Goal: Task Accomplishment & Management: Use online tool/utility

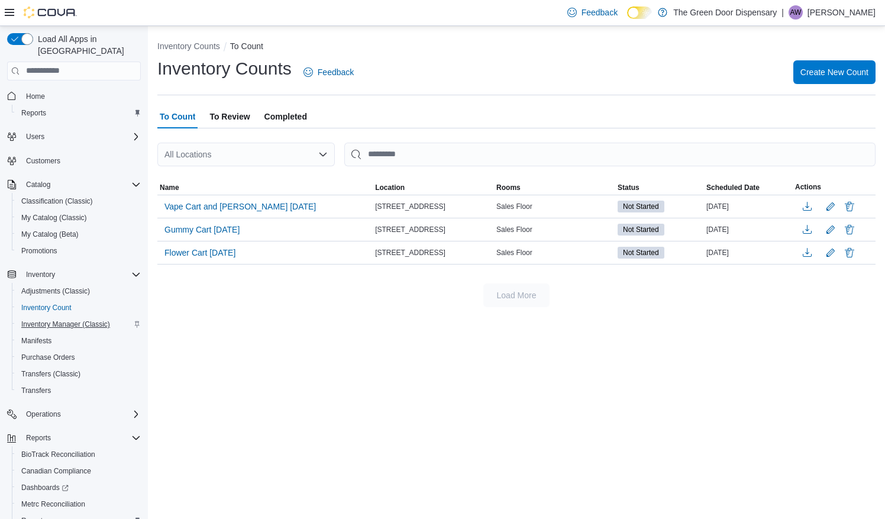
scroll to position [56, 0]
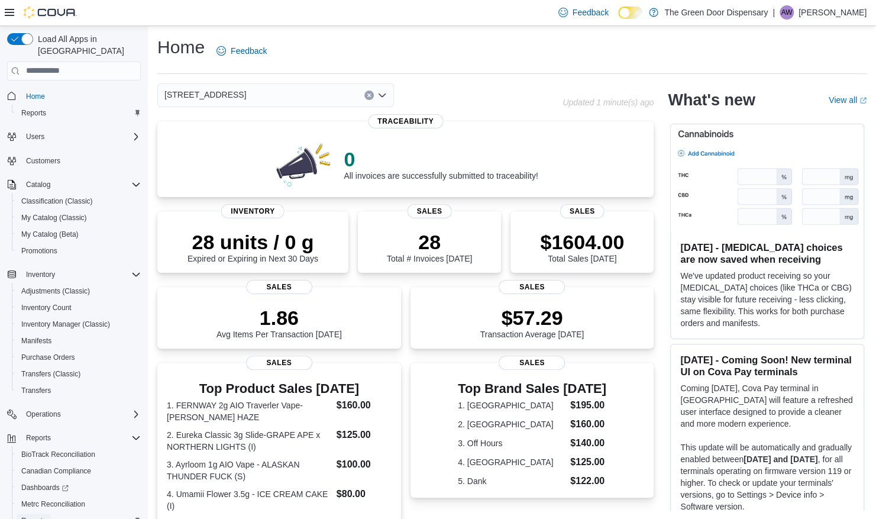
click at [46, 513] on link "Reports" at bounding box center [34, 520] width 34 height 14
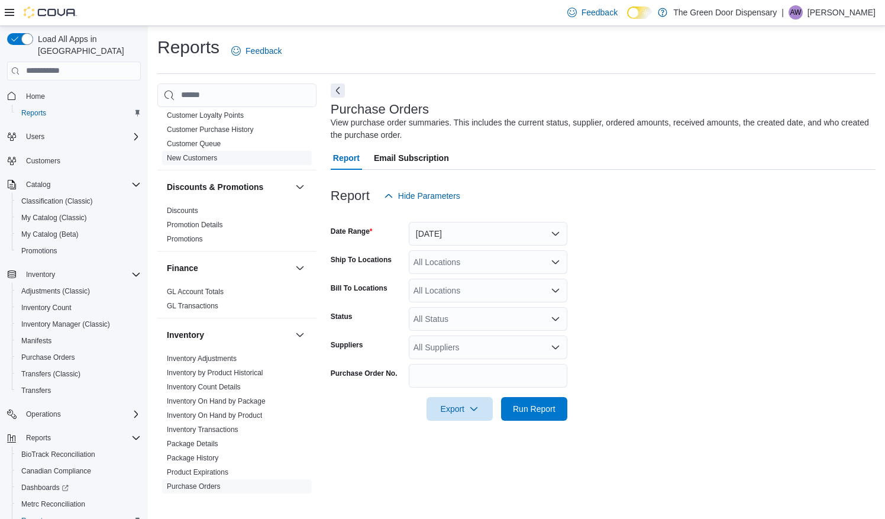
scroll to position [219, 0]
click at [227, 400] on link "Inventory On Hand by Package" at bounding box center [216, 400] width 99 height 8
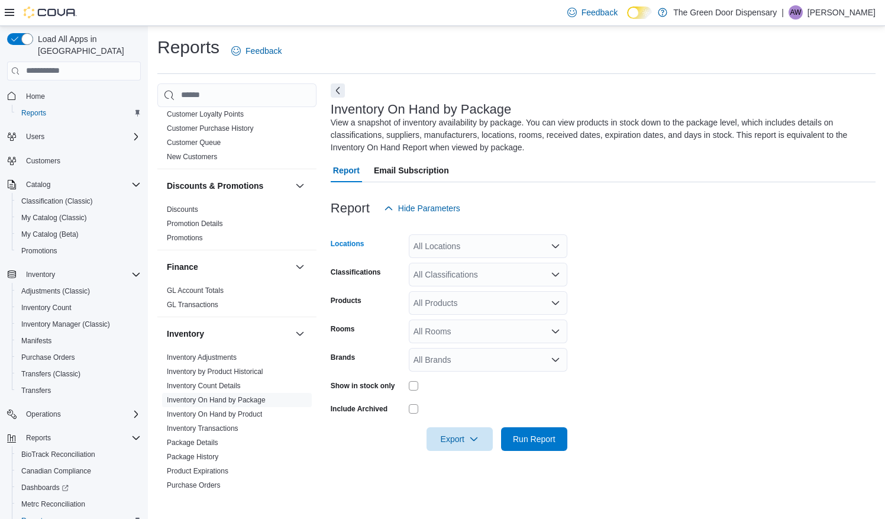
click at [524, 253] on div "All Locations" at bounding box center [488, 246] width 159 height 24
click at [494, 282] on span "3748 State Hwy 37" at bounding box center [475, 283] width 82 height 12
click at [660, 259] on form "Locations 3748 State Hwy 37 Classifications All Classifications Products All Pr…" at bounding box center [603, 335] width 545 height 231
click at [480, 271] on div "All Classifications" at bounding box center [488, 275] width 159 height 24
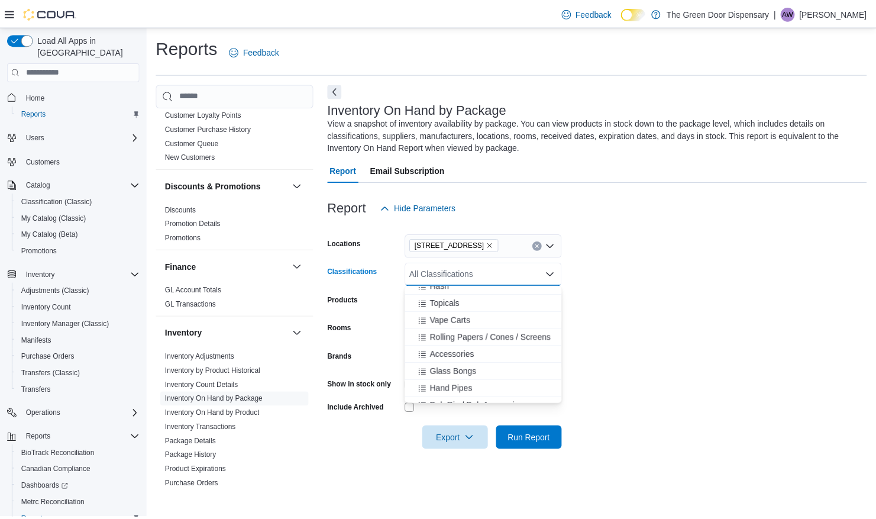
scroll to position [164, 0]
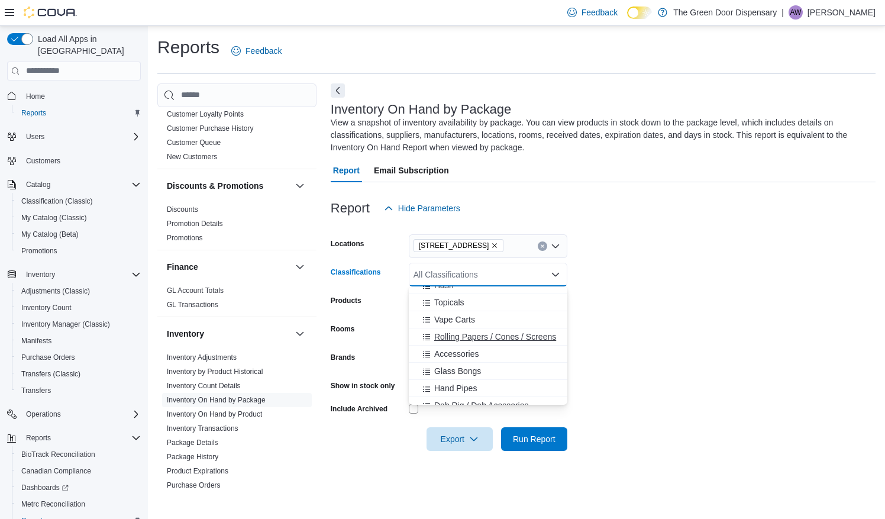
click at [457, 337] on span "Rolling Papers / Cones / Screens" at bounding box center [495, 337] width 122 height 12
click at [458, 337] on span "Accessories" at bounding box center [456, 337] width 44 height 12
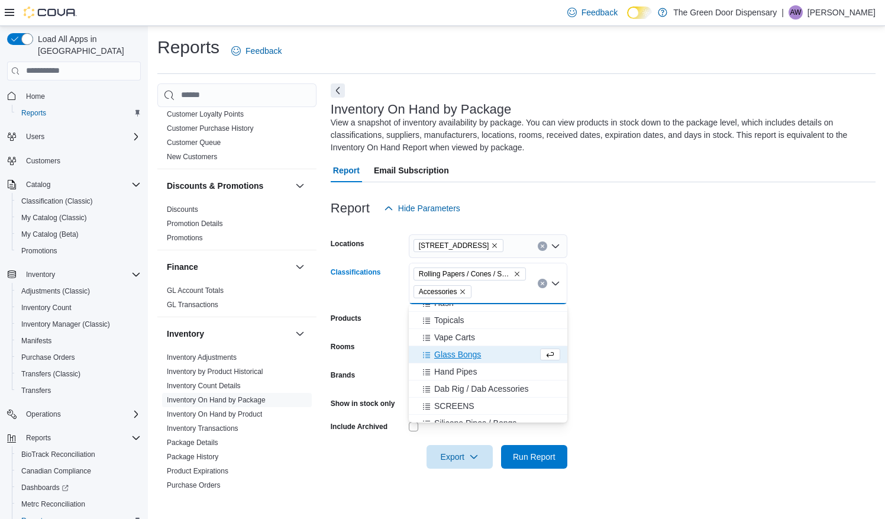
click at [461, 356] on span "Glass Bongs" at bounding box center [457, 354] width 47 height 12
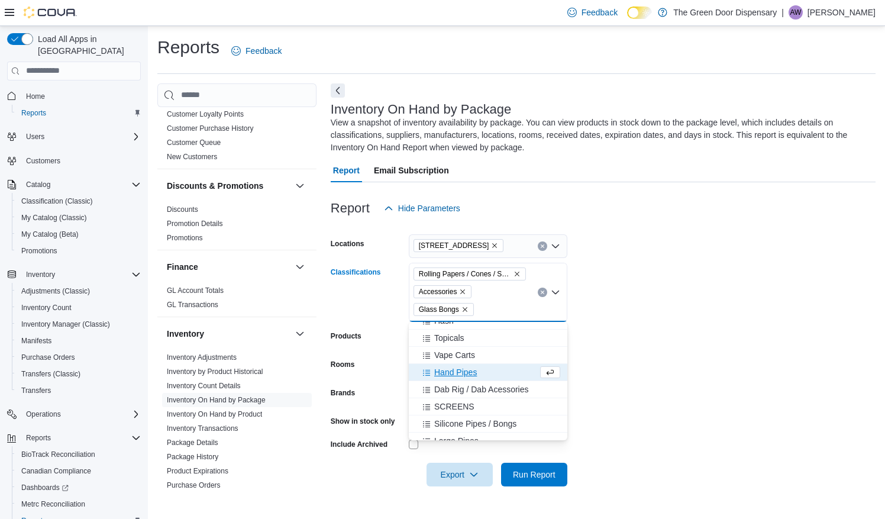
click at [461, 373] on span "Hand Pipes" at bounding box center [455, 372] width 43 height 12
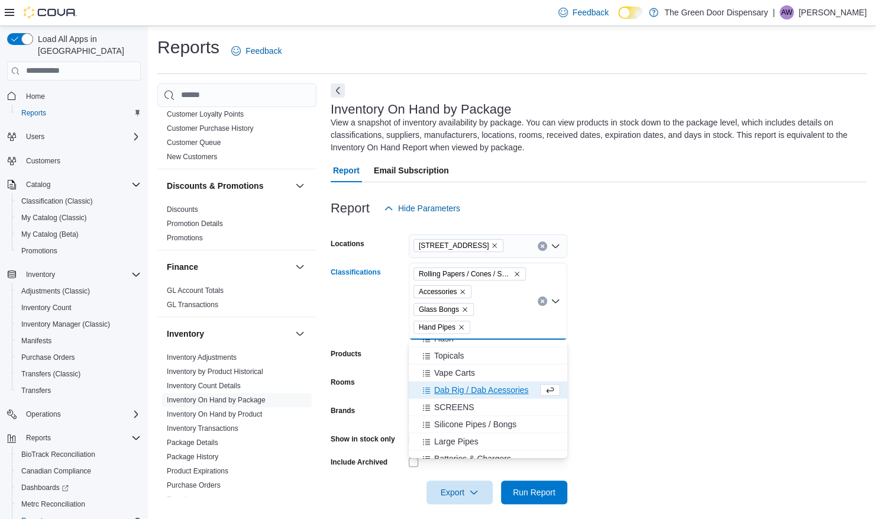
click at [463, 387] on span "Dab Rig / Dab Acessories" at bounding box center [481, 390] width 95 height 12
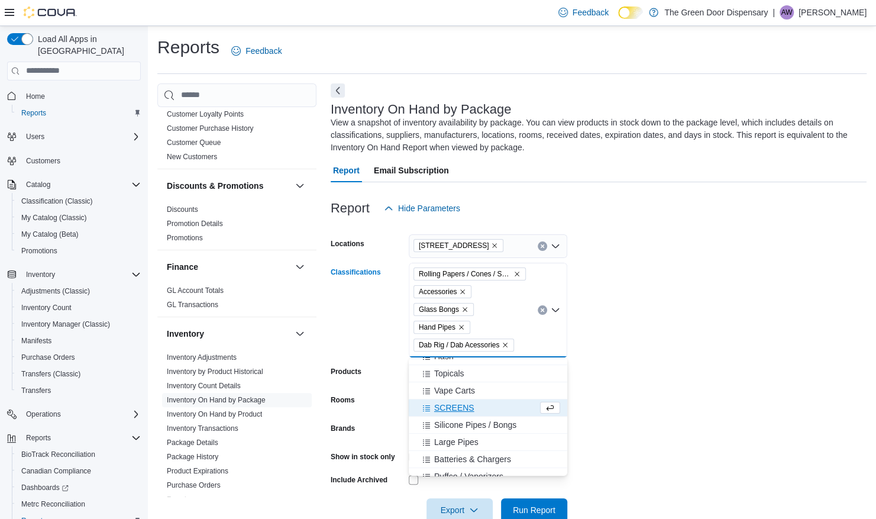
click at [459, 408] on span "SCREENS" at bounding box center [454, 408] width 40 height 12
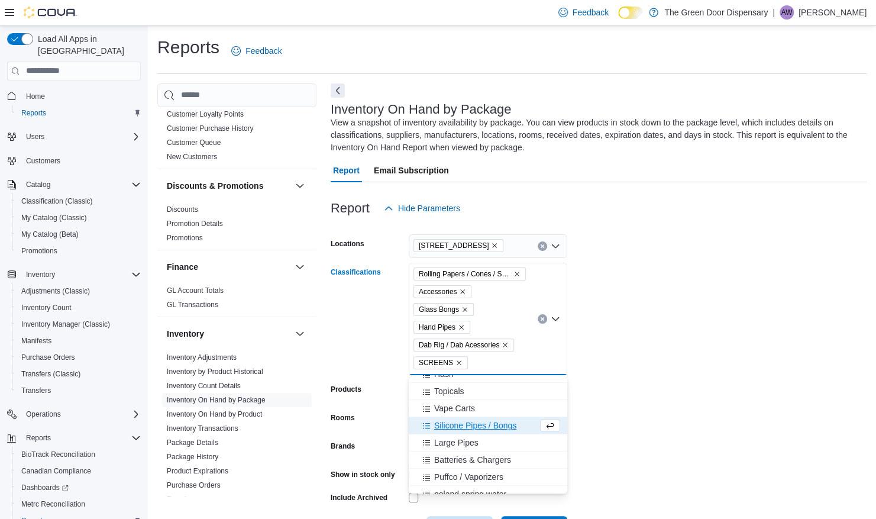
click at [459, 425] on span "Silicone Pipes / Bongs" at bounding box center [475, 425] width 82 height 12
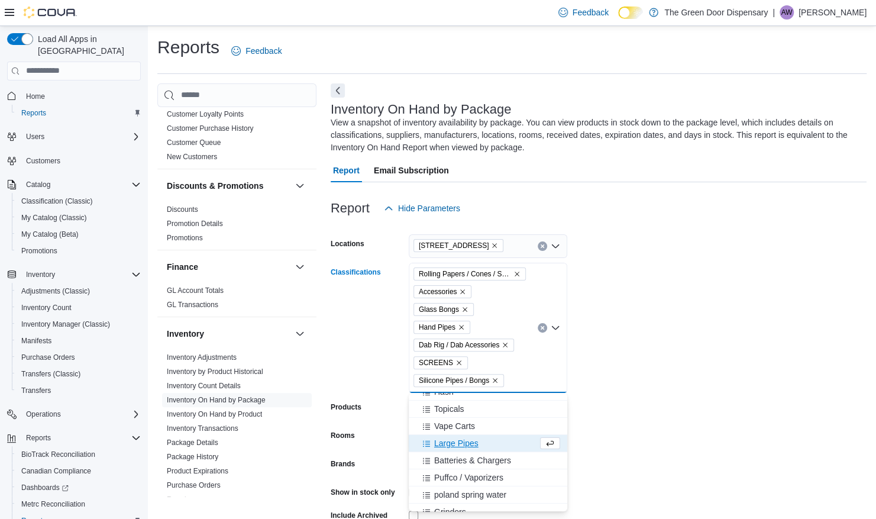
click at [459, 442] on span "Large Pipes" at bounding box center [456, 443] width 44 height 12
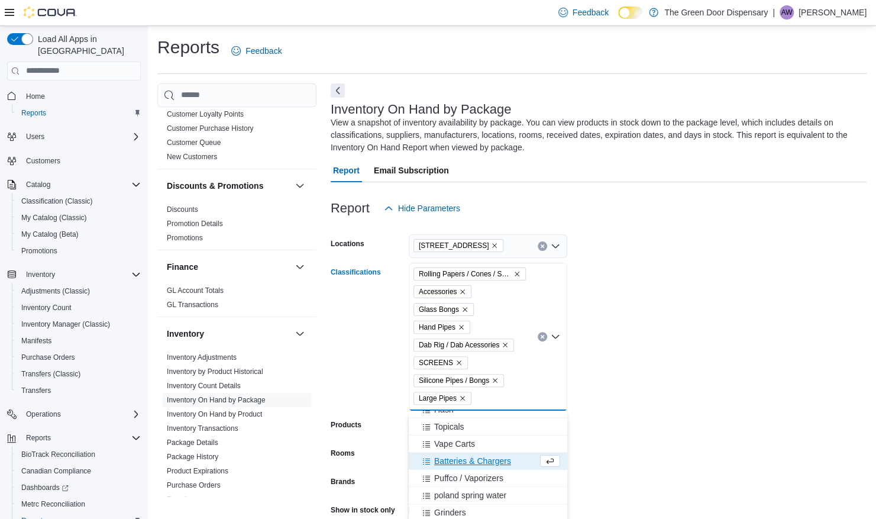
click at [489, 465] on span "Batteries & Chargers" at bounding box center [472, 461] width 77 height 12
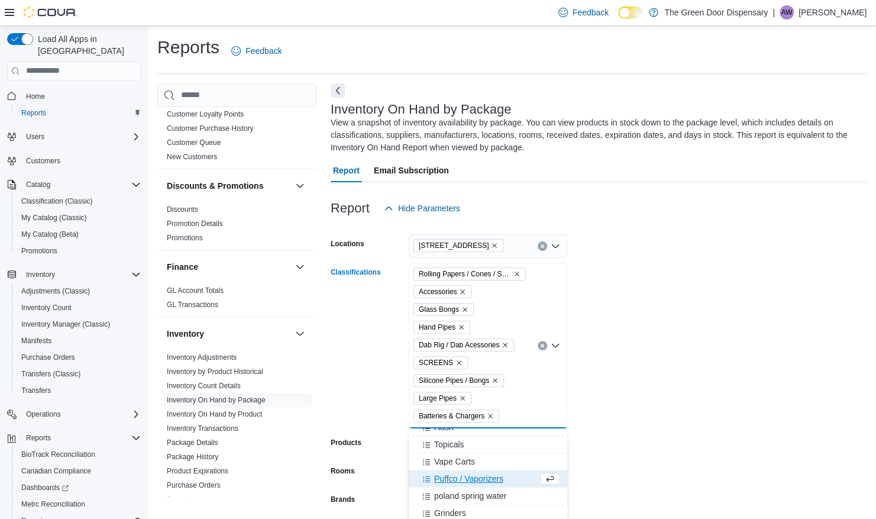
click at [488, 478] on span "Puffco / Vaporizers" at bounding box center [468, 479] width 69 height 12
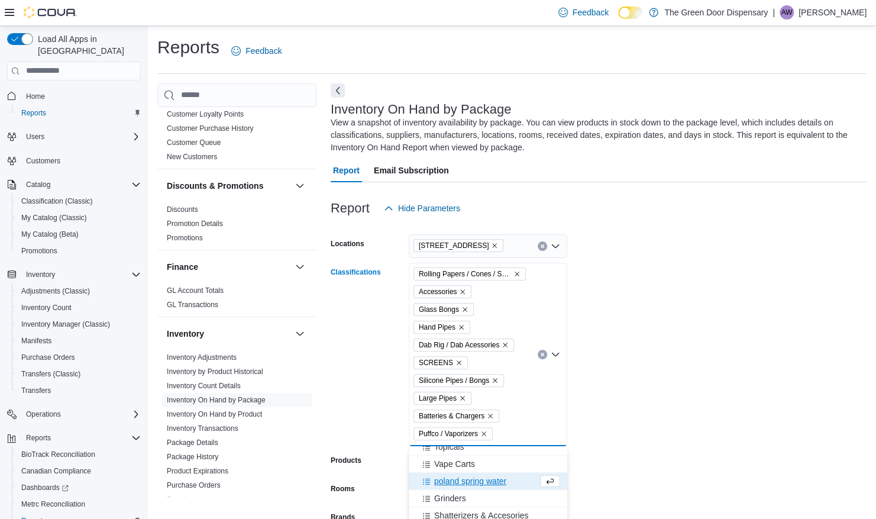
scroll to position [182, 0]
click at [488, 478] on span "poland spring water" at bounding box center [470, 479] width 72 height 12
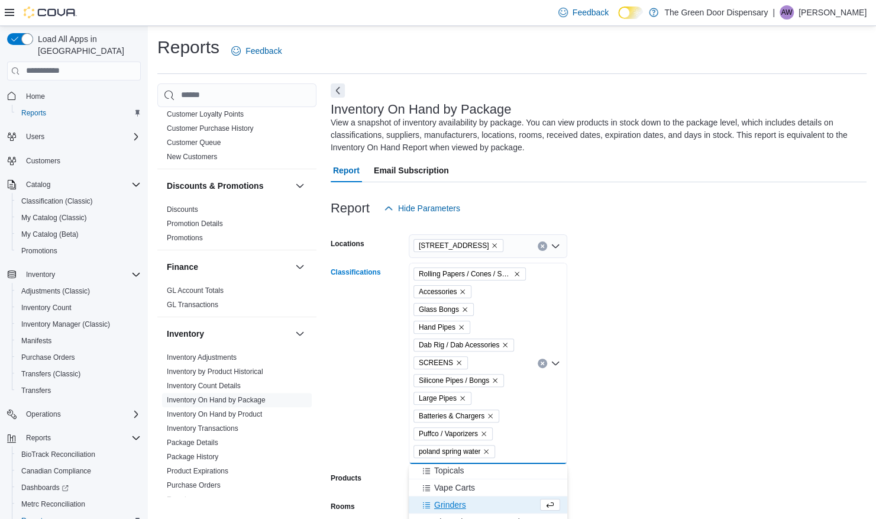
scroll to position [173, 0]
click at [483, 503] on div "Grinders" at bounding box center [477, 505] width 122 height 12
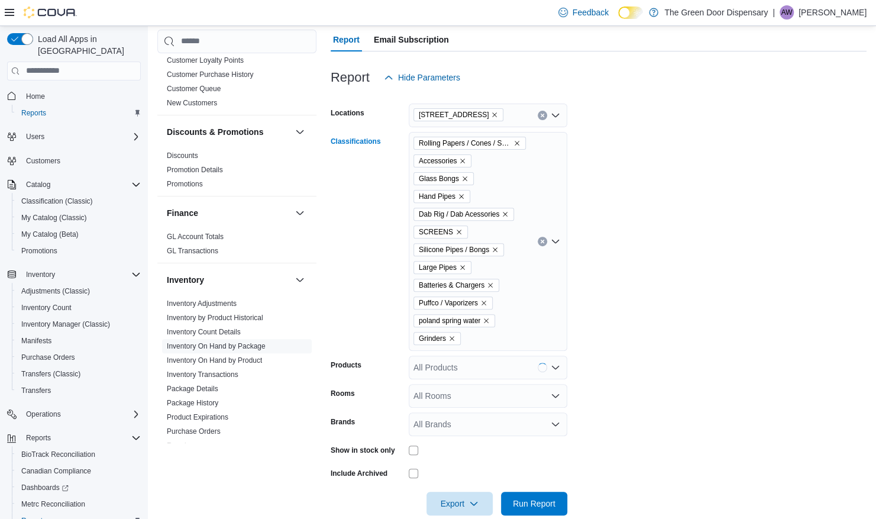
scroll to position [131, 0]
click at [506, 337] on div "Rolling Papers / Cones / Screens Accessories Glass Bongs Hand Pipes Dab Rig / D…" at bounding box center [488, 240] width 159 height 219
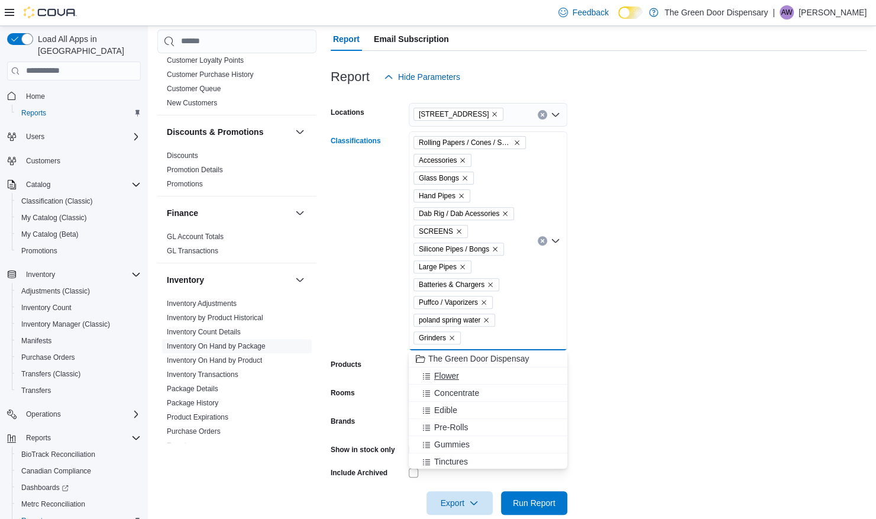
scroll to position [156, 0]
click at [506, 408] on span "Shatterizers & Accesories" at bounding box center [481, 408] width 95 height 12
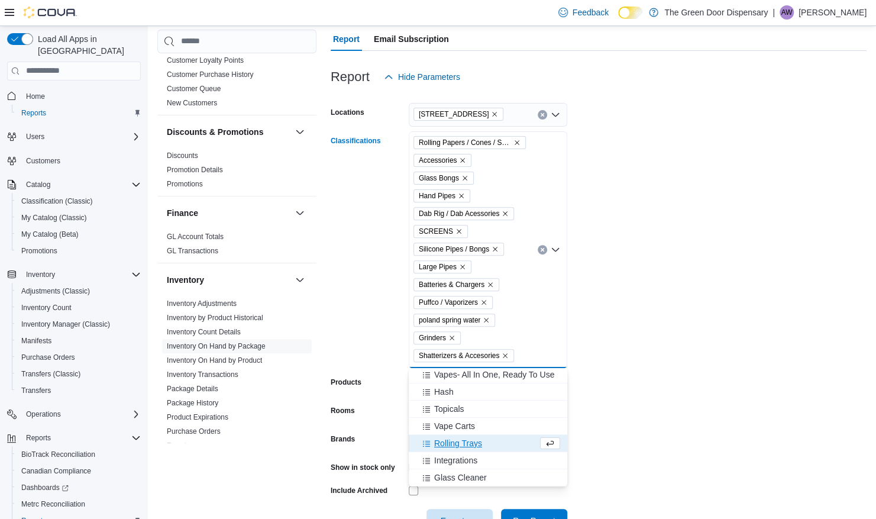
scroll to position [139, 0]
click at [483, 441] on div "Rolling Trays" at bounding box center [477, 443] width 122 height 12
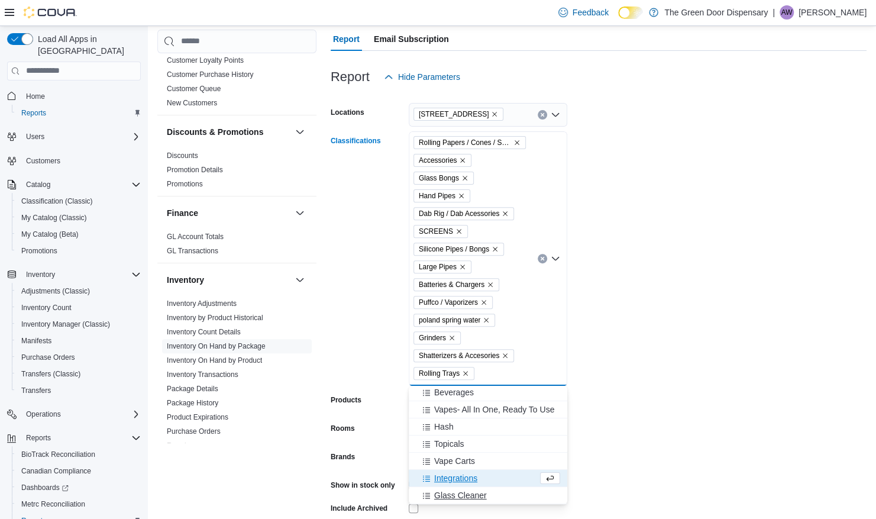
click at [486, 491] on div "Glass Cleaner" at bounding box center [488, 495] width 144 height 12
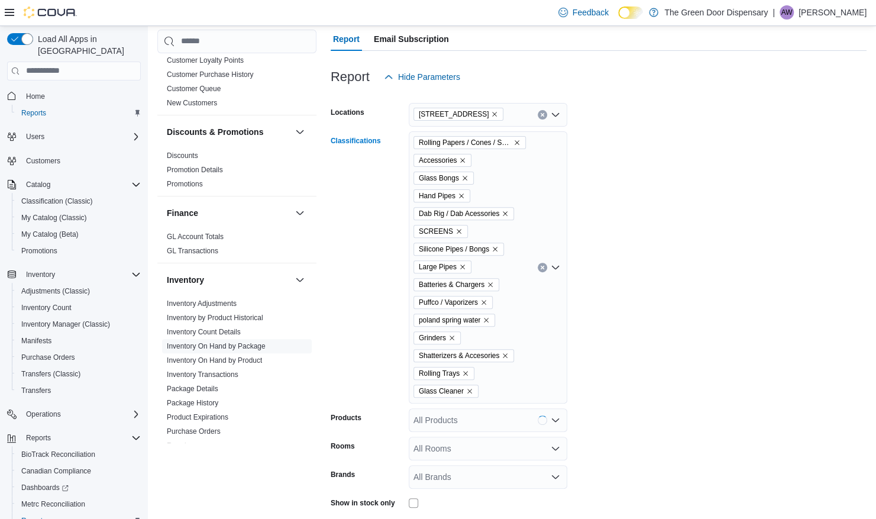
scroll to position [204, 0]
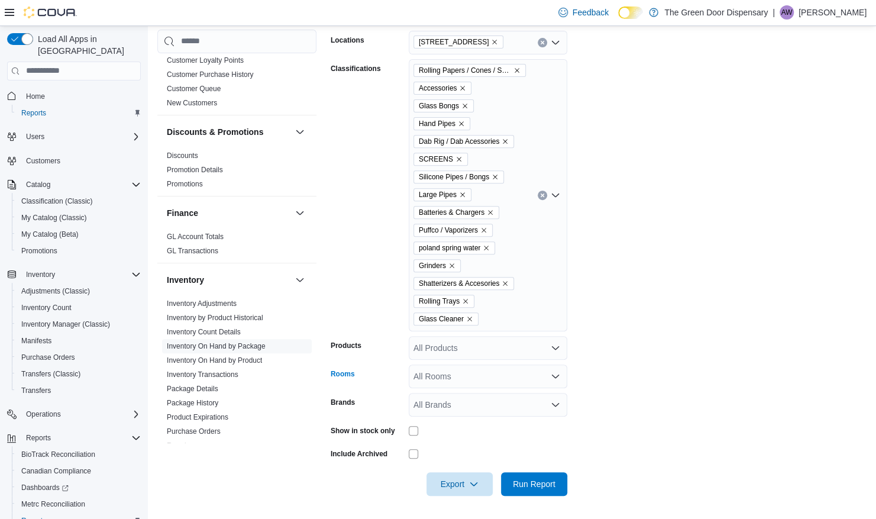
click at [476, 379] on div "All Rooms" at bounding box center [488, 376] width 159 height 24
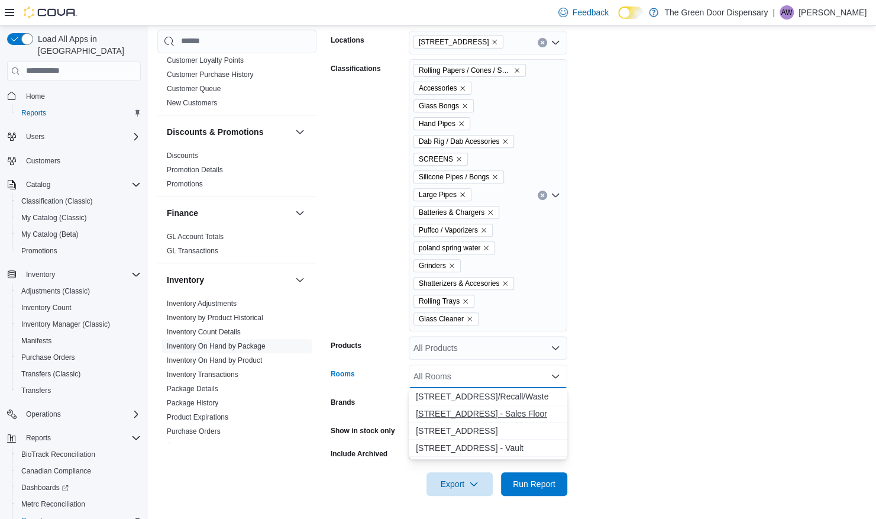
click at [502, 406] on button "3748 State Hwy 37 - Sales Floor" at bounding box center [488, 413] width 159 height 17
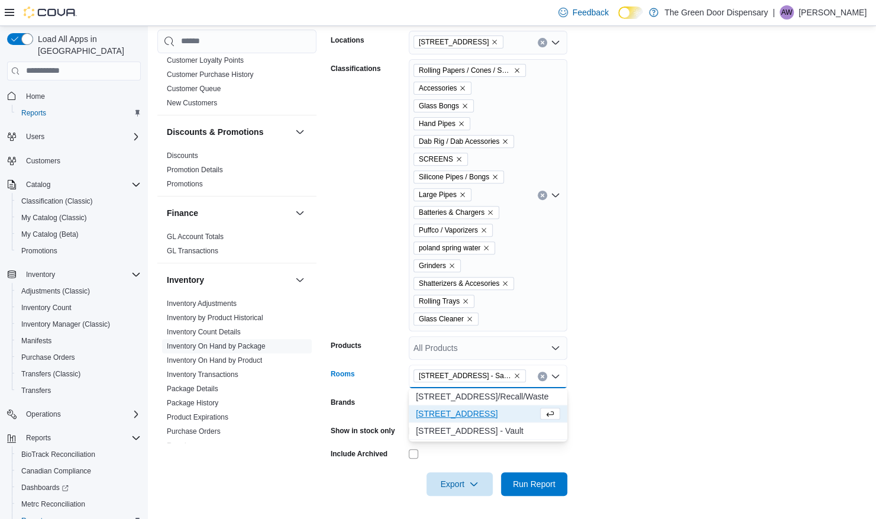
click at [625, 384] on form "Locations 3748 State Hwy 37 Classifications Rolling Papers / Cones / Screens Ac…" at bounding box center [599, 256] width 536 height 479
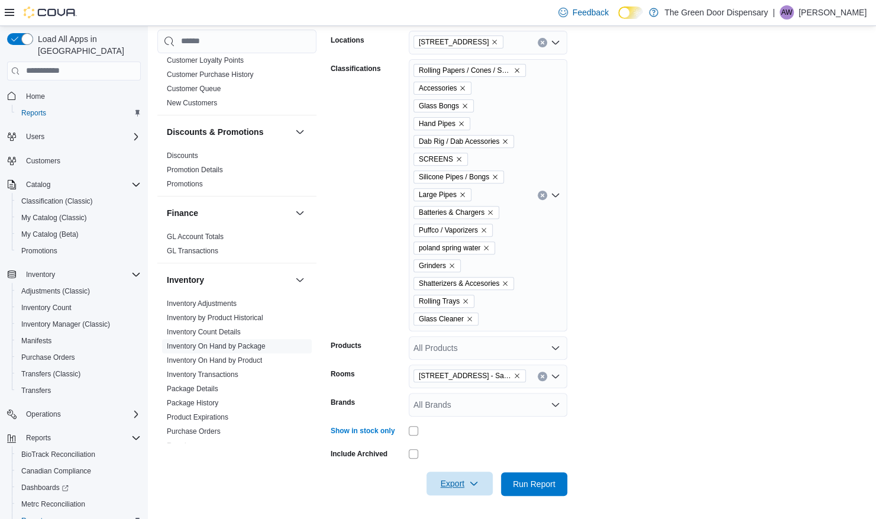
click at [469, 483] on icon "button" at bounding box center [473, 483] width 9 height 9
click at [458, 409] on span "Export to Excel" at bounding box center [461, 412] width 53 height 9
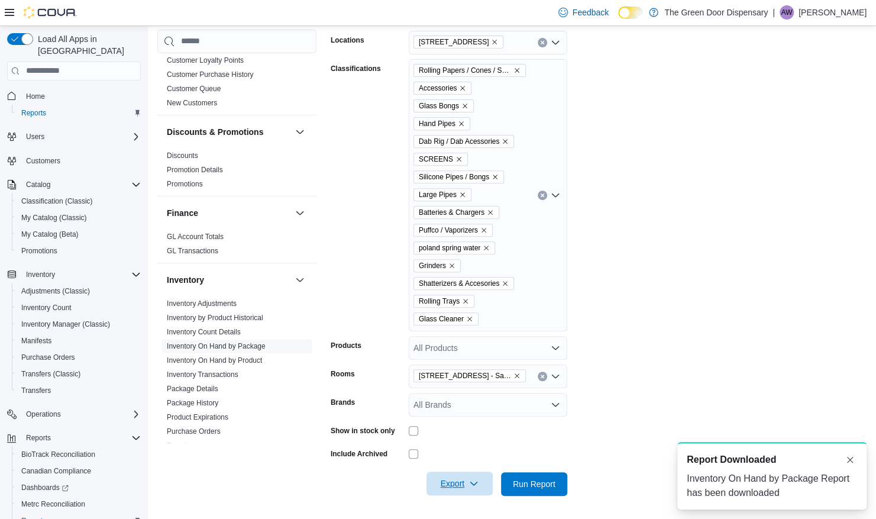
scroll to position [0, 0]
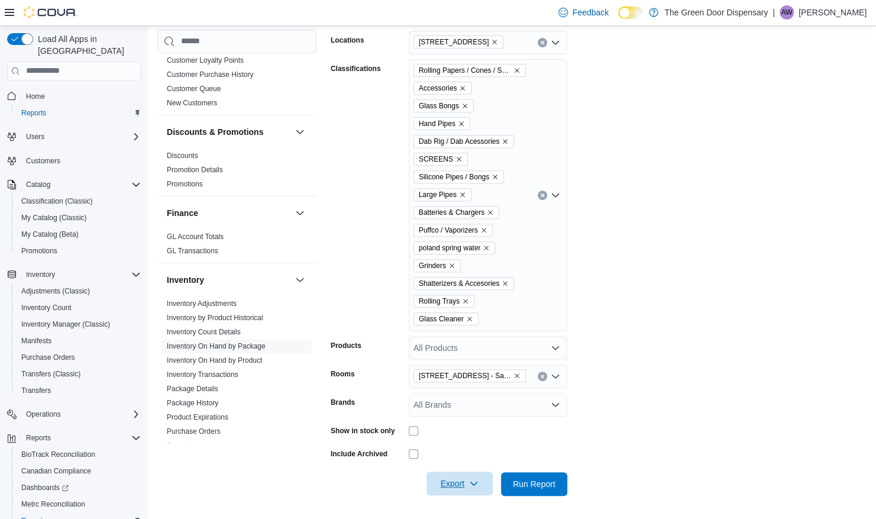
click at [477, 487] on icon "button" at bounding box center [473, 483] width 9 height 9
click at [574, 452] on form "Locations 3748 State Hwy 37 Classifications Rolling Papers / Cones / Screens Ac…" at bounding box center [599, 256] width 536 height 479
click at [543, 482] on span "Run Report" at bounding box center [534, 483] width 43 height 12
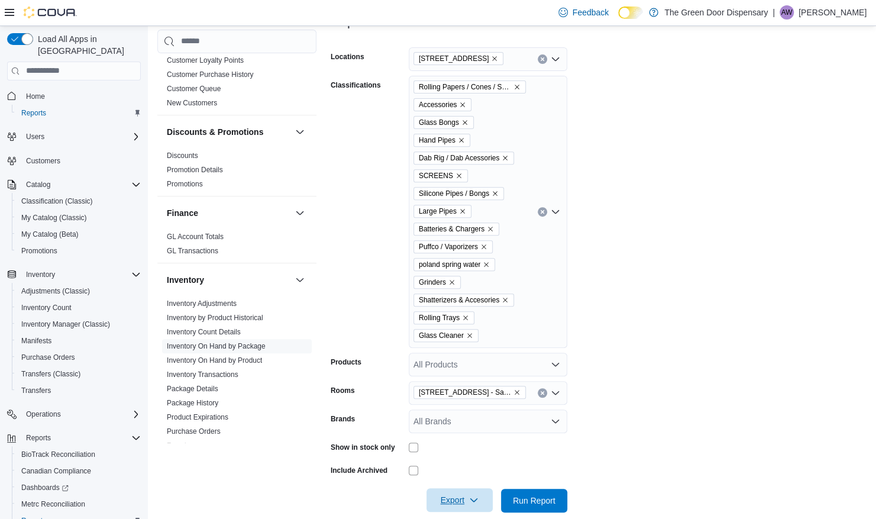
scroll to position [187, 0]
click at [541, 396] on button "Clear input" at bounding box center [542, 392] width 9 height 9
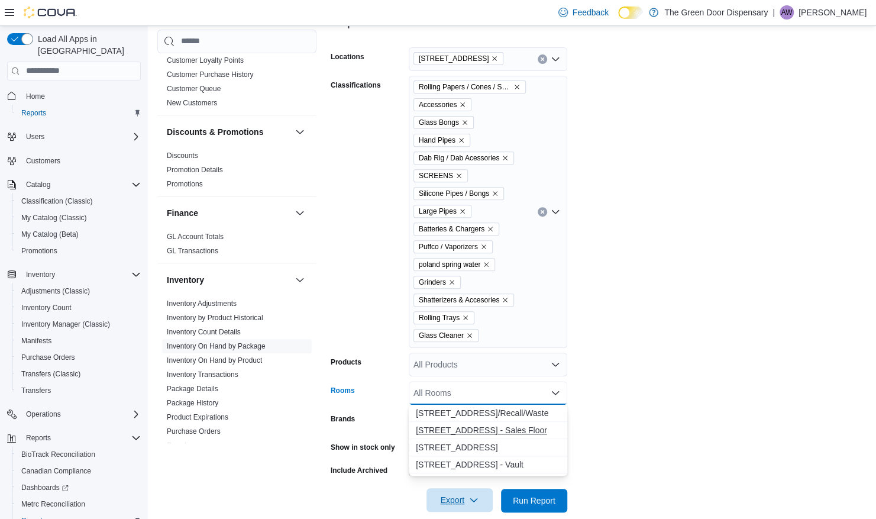
click at [494, 431] on span "3748 State Hwy 37 - Sales Floor" at bounding box center [488, 430] width 144 height 12
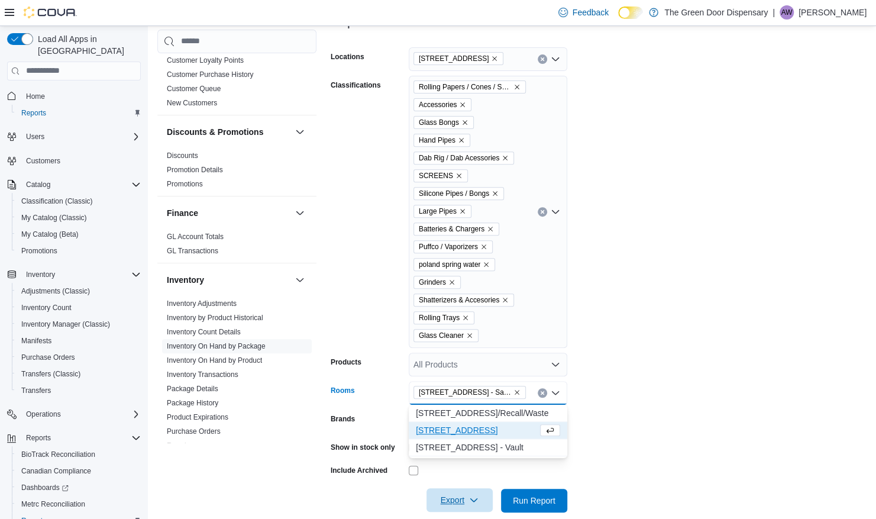
click at [651, 331] on form "Locations 3748 State Hwy 37 Classifications Rolling Papers / Cones / Screens Ac…" at bounding box center [601, 272] width 540 height 479
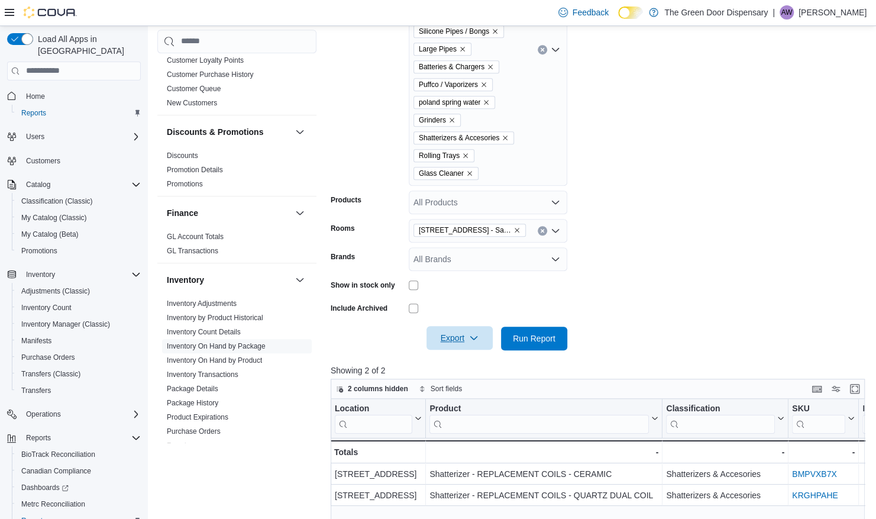
scroll to position [354, 0]
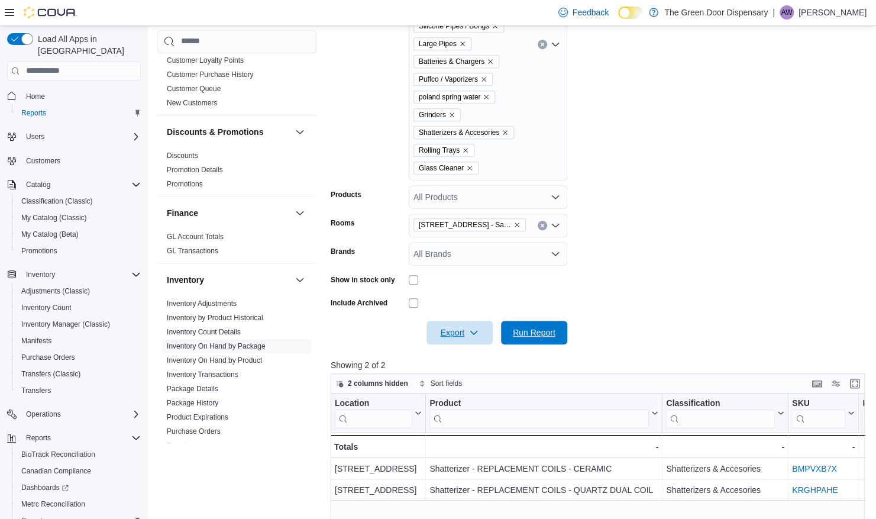
click at [562, 337] on button "Run Report" at bounding box center [534, 333] width 66 height 24
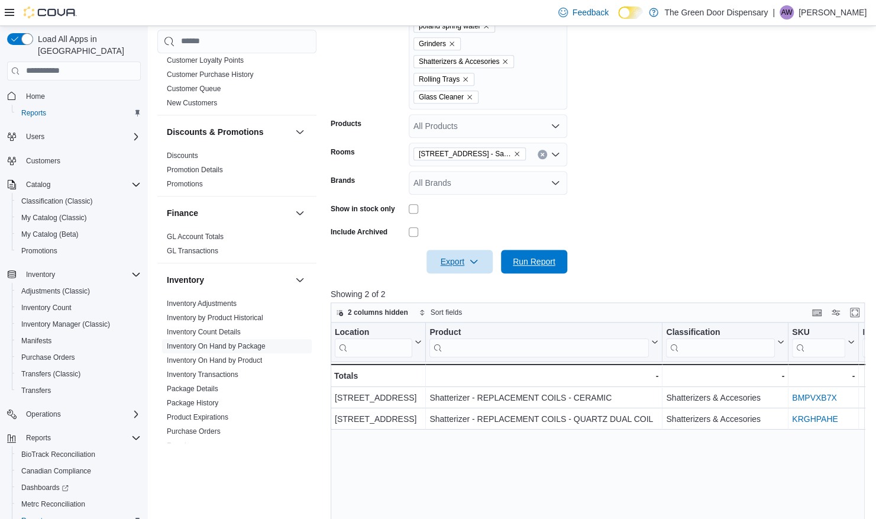
click at [535, 269] on span "Run Report" at bounding box center [534, 262] width 52 height 24
click at [531, 259] on span "Run Report" at bounding box center [534, 262] width 43 height 12
click at [237, 359] on link "Inventory On Hand by Product" at bounding box center [214, 360] width 95 height 8
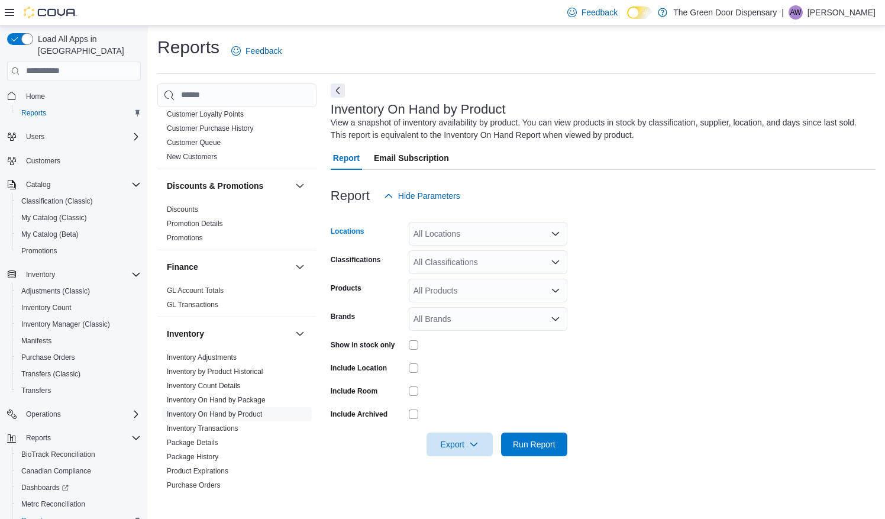
click at [487, 234] on div "All Locations" at bounding box center [488, 234] width 159 height 24
click at [488, 272] on span "3748 State Hwy 37" at bounding box center [475, 271] width 82 height 12
click at [623, 303] on form "Locations 3748 State Hwy 37 Classifications All Classifications Products All Pr…" at bounding box center [603, 332] width 545 height 248
click at [208, 396] on link "Inventory On Hand by Package" at bounding box center [216, 400] width 99 height 8
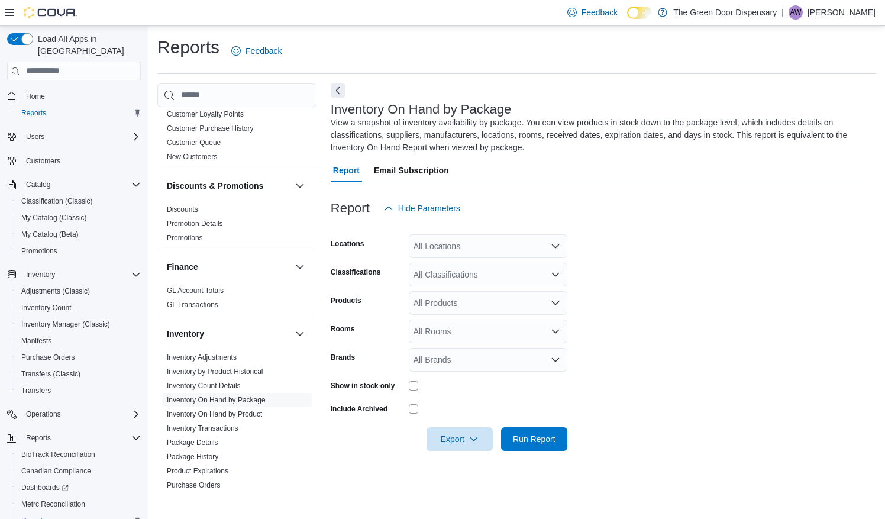
click at [466, 241] on div "All Locations" at bounding box center [488, 246] width 159 height 24
click at [495, 282] on span "3748 State Hwy 37" at bounding box center [475, 283] width 82 height 12
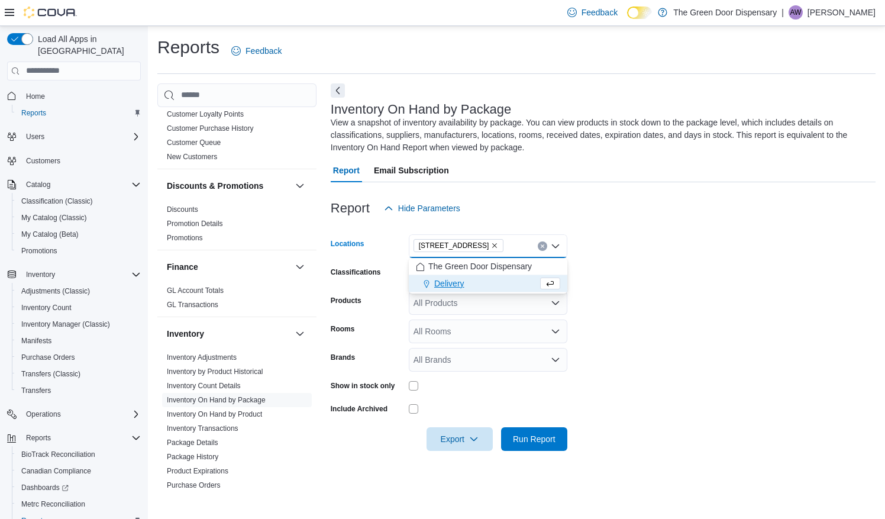
click at [654, 265] on form "Locations 3748 State Hwy 37 Combo box. Selected. 3748 State Hwy 37. Press Backs…" at bounding box center [603, 335] width 545 height 231
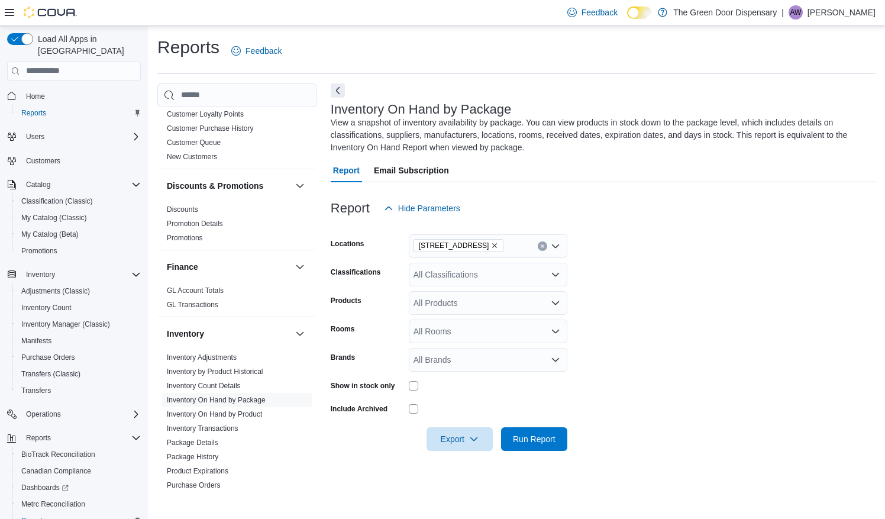
click at [487, 272] on div "All Classifications" at bounding box center [488, 275] width 159 height 24
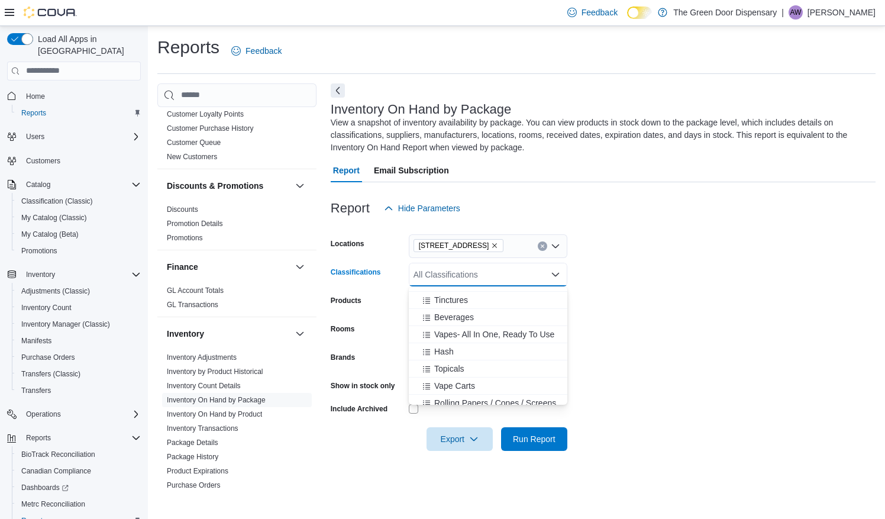
scroll to position [101, 0]
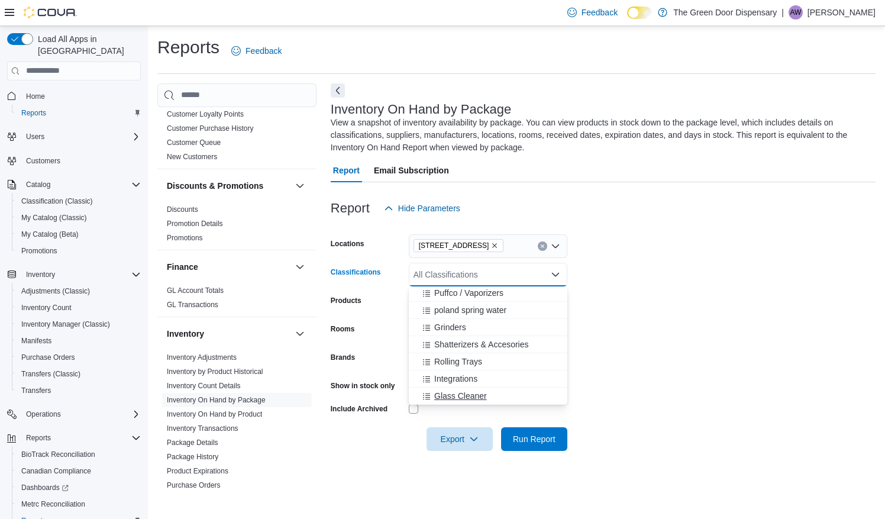
click at [464, 399] on span "Glass Cleaner" at bounding box center [460, 396] width 53 height 12
click at [468, 382] on span "Rolling Trays" at bounding box center [458, 379] width 48 height 12
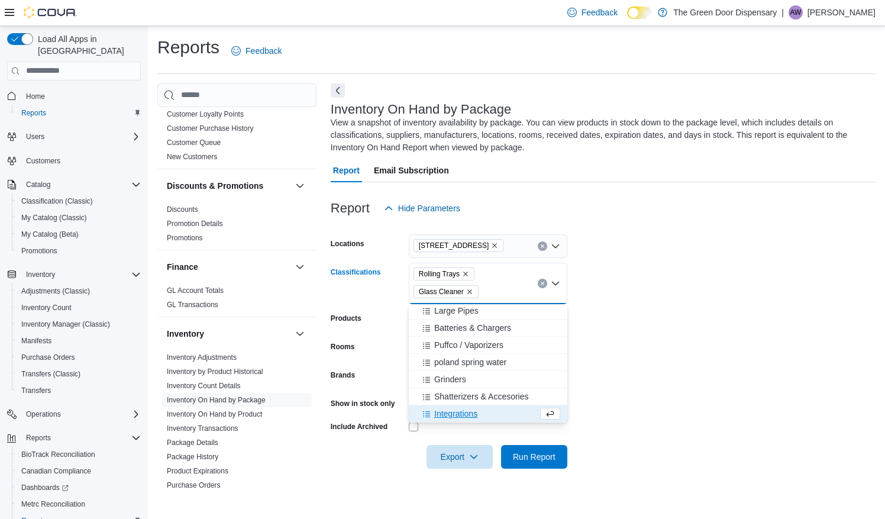
scroll to position [328, 0]
click at [466, 394] on span "Shatterizers & Accesories" at bounding box center [481, 396] width 95 height 12
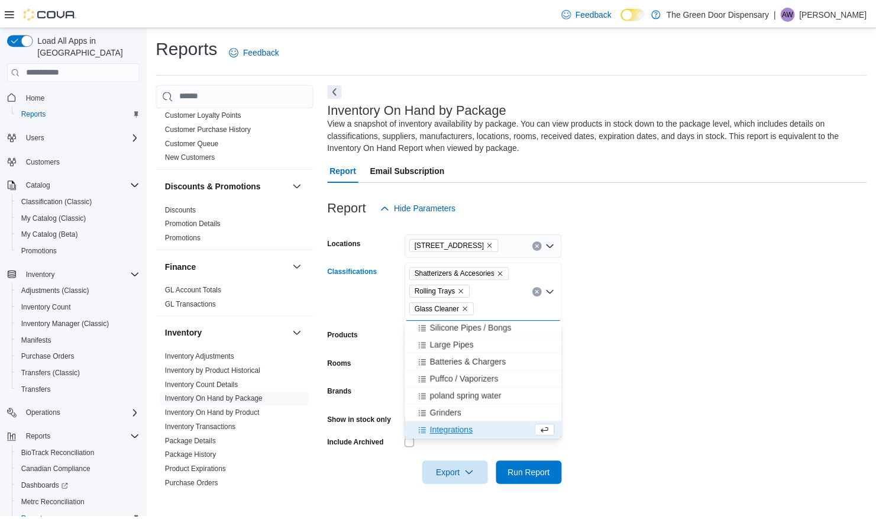
scroll to position [311, 0]
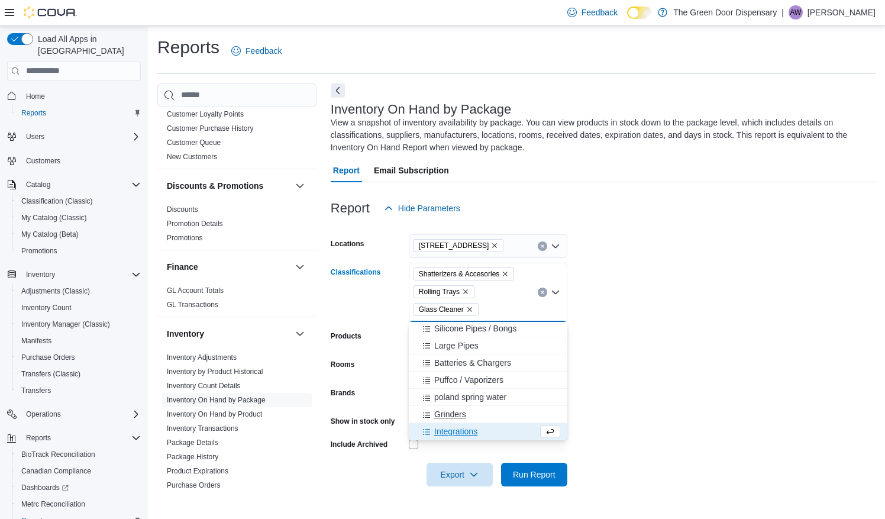
click at [466, 416] on span "Grinders" at bounding box center [450, 414] width 32 height 12
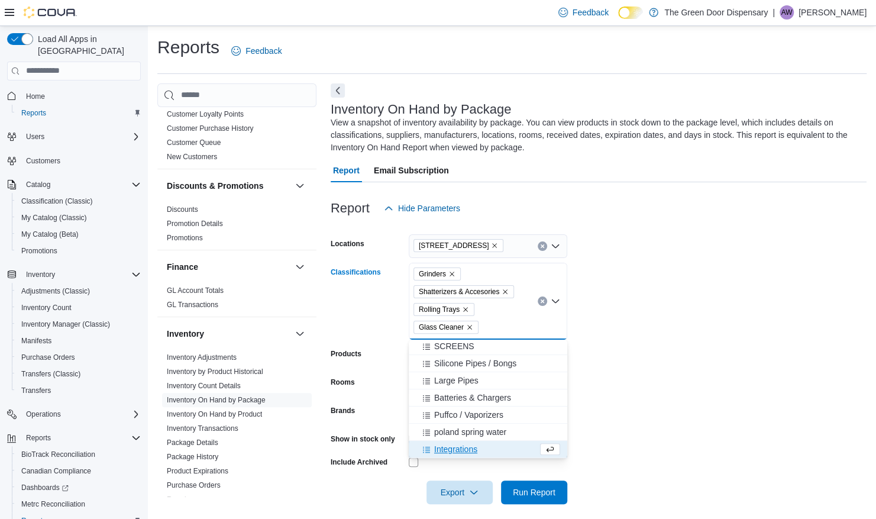
scroll to position [293, 0]
click at [466, 429] on span "poland spring water" at bounding box center [470, 432] width 72 height 12
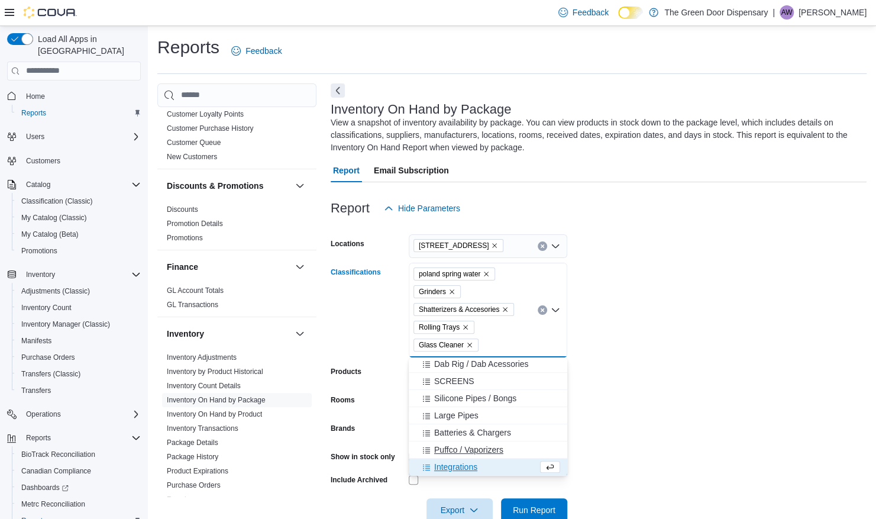
click at [464, 447] on span "Puffco / Vaporizers" at bounding box center [468, 450] width 69 height 12
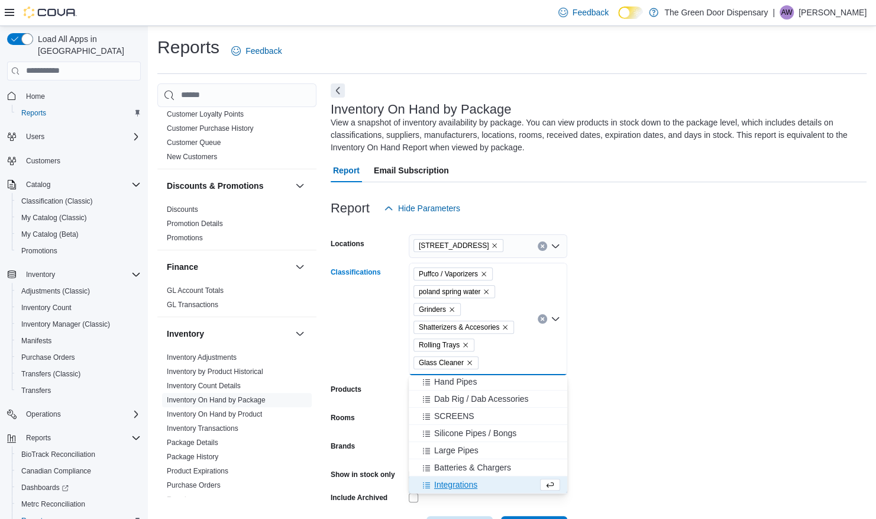
scroll to position [259, 0]
click at [463, 463] on span "Batteries & Chargers" at bounding box center [472, 467] width 77 height 12
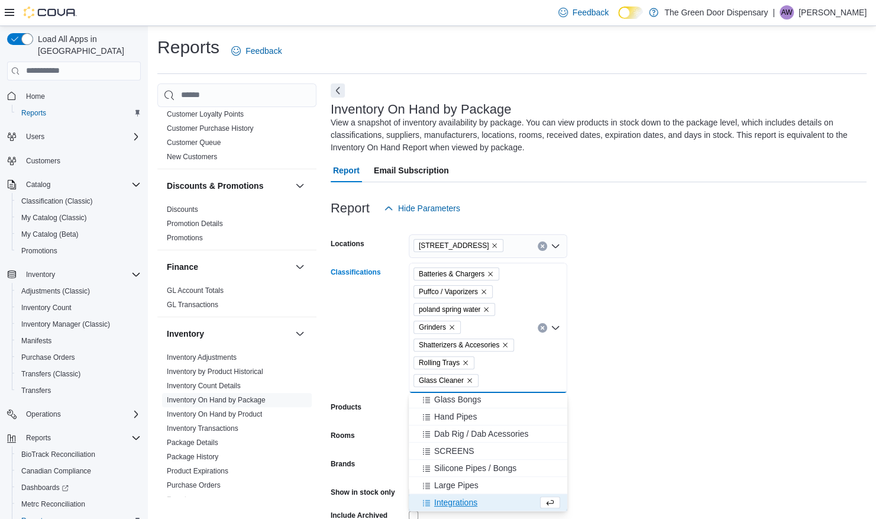
scroll to position [242, 0]
click at [464, 480] on span "Large Pipes" at bounding box center [456, 485] width 44 height 12
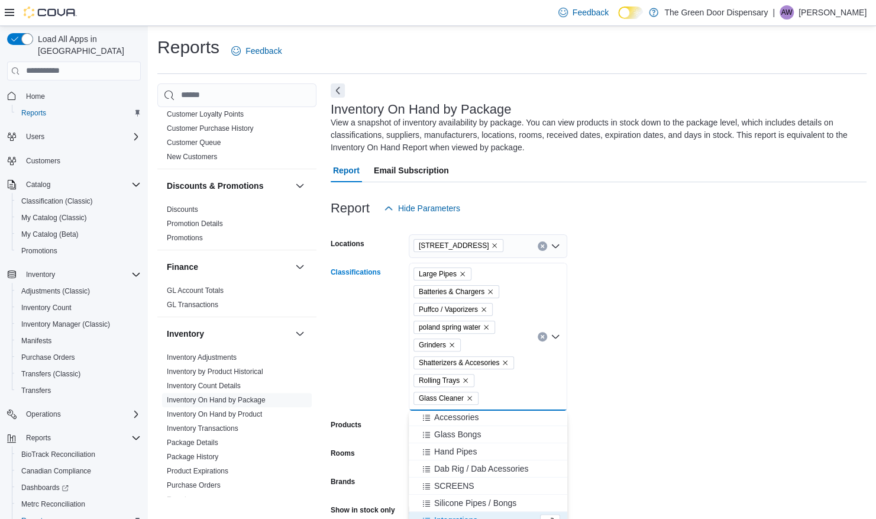
scroll to position [225, 0]
click at [463, 499] on span "Silicone Pipes / Bongs" at bounding box center [475, 503] width 82 height 12
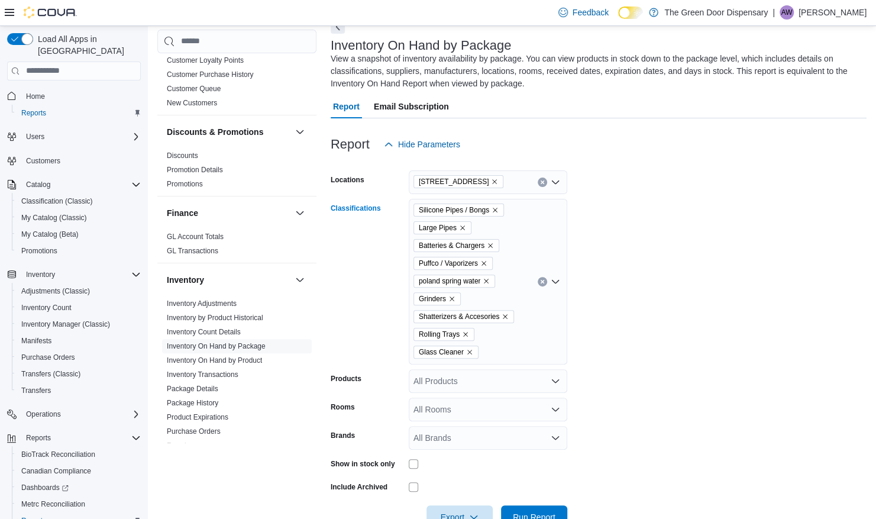
scroll to position [97, 0]
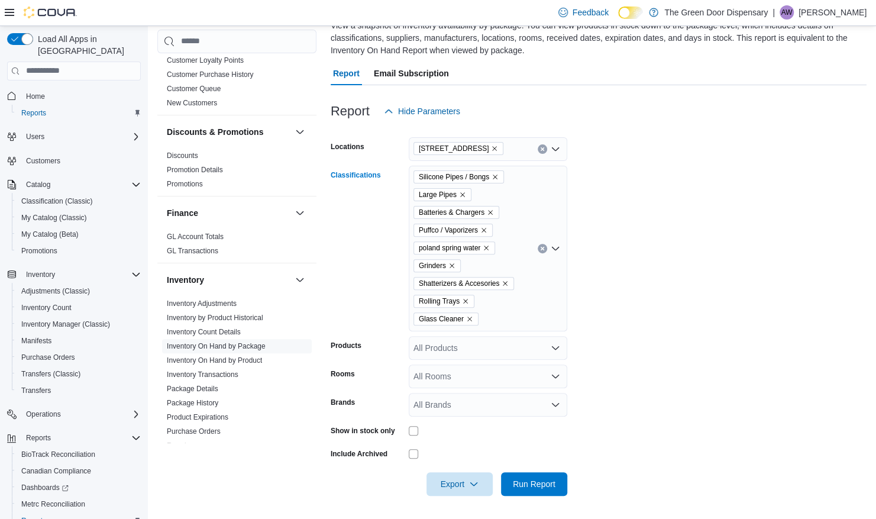
click at [499, 311] on div "Silicone Pipes / Bongs Large Pipes Batteries & Chargers Puffco / Vaporizers pol…" at bounding box center [488, 249] width 159 height 166
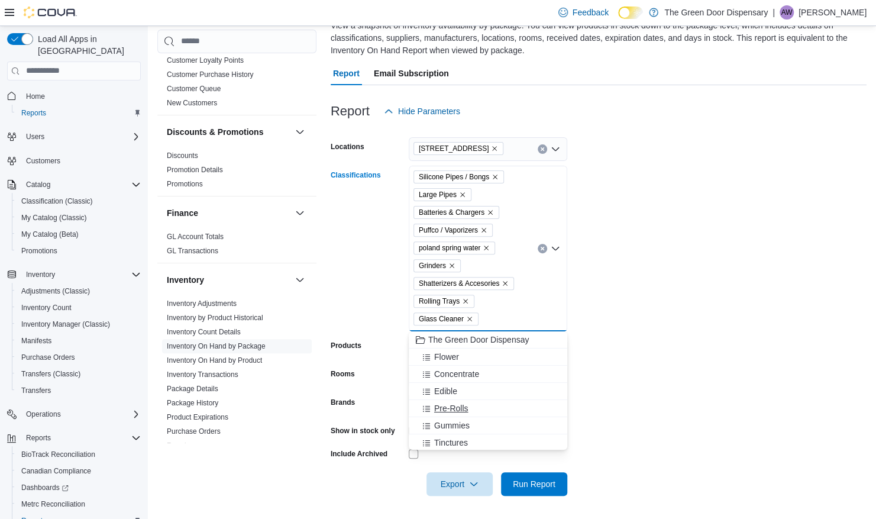
scroll to position [208, 0]
click at [471, 422] on span "SCREENS" at bounding box center [454, 424] width 40 height 12
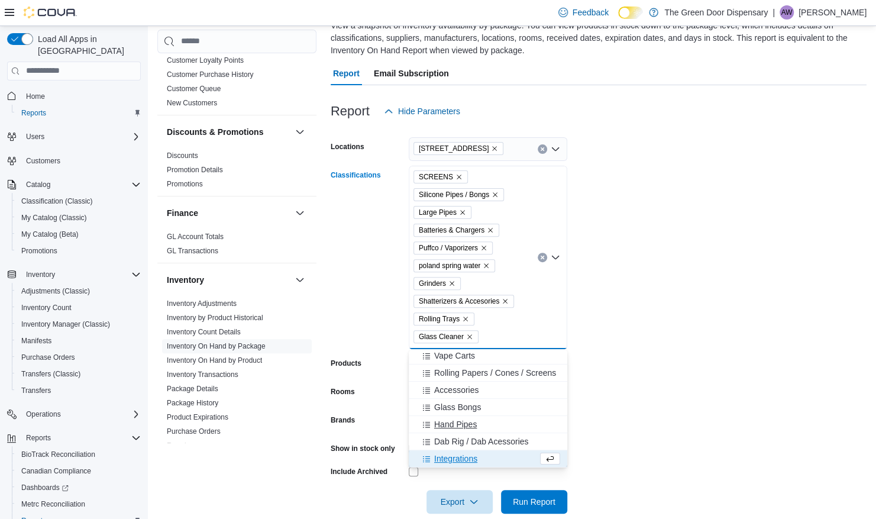
click at [471, 424] on span "Hand Pipes" at bounding box center [455, 424] width 43 height 12
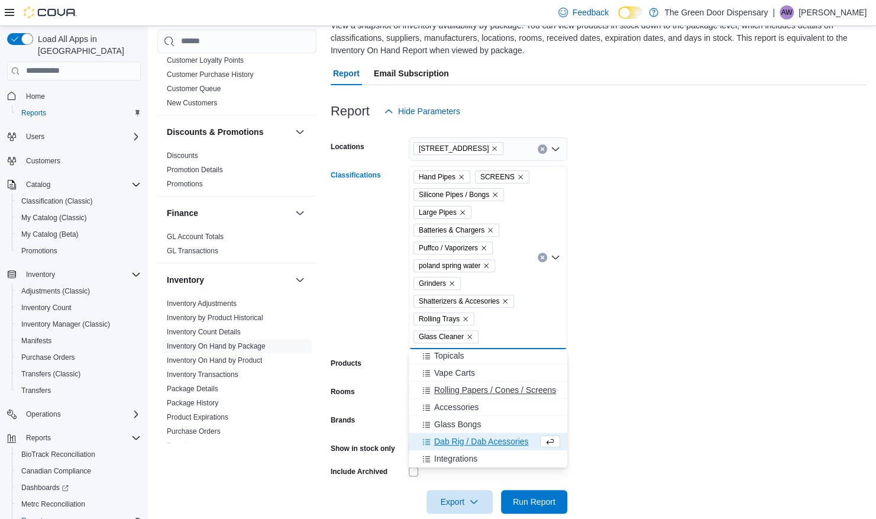
click at [471, 424] on span "Glass Bongs" at bounding box center [457, 424] width 47 height 12
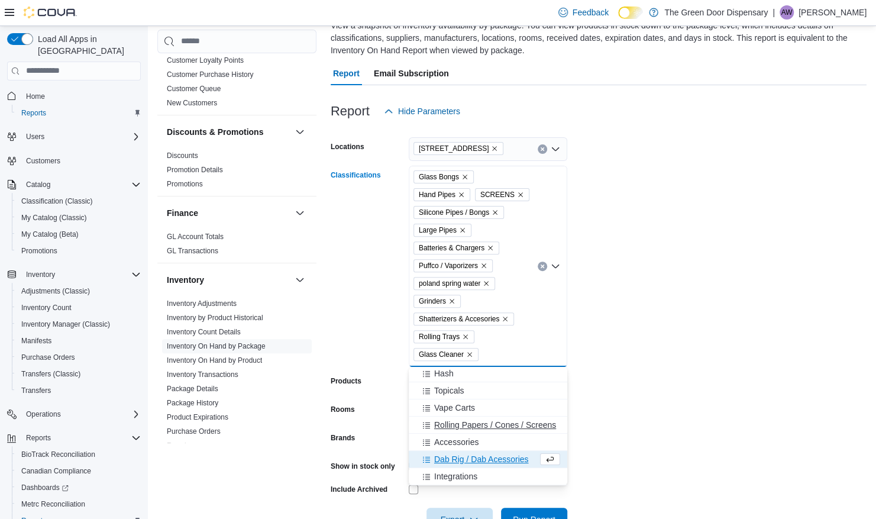
scroll to position [156, 0]
click at [466, 454] on span "Dab Rig / Dab Acessories" at bounding box center [481, 459] width 95 height 12
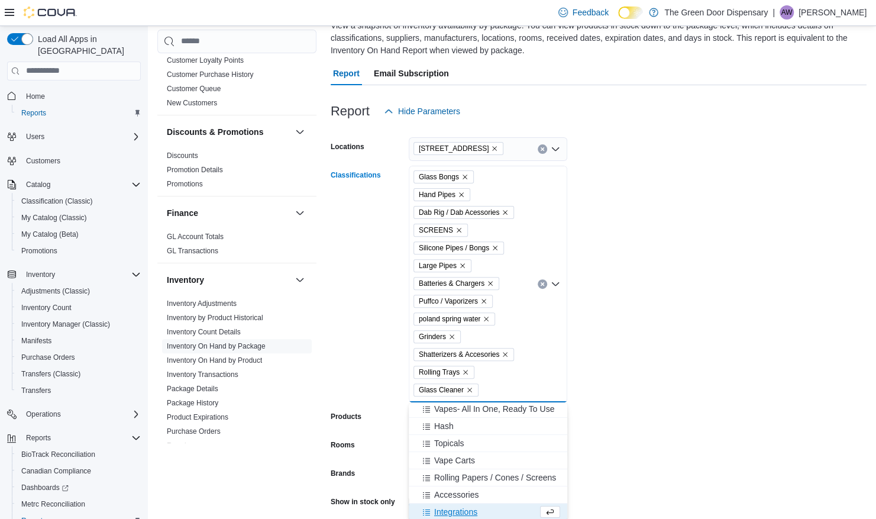
scroll to position [139, 0]
click at [466, 474] on span "Rolling Papers / Cones / Screens" at bounding box center [495, 477] width 122 height 12
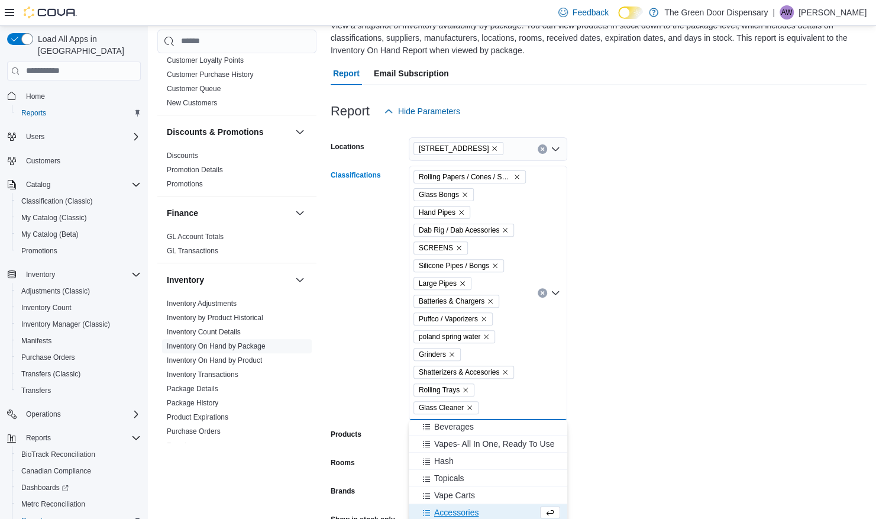
scroll to position [122, 0]
click at [457, 513] on span "Accessories" at bounding box center [456, 512] width 44 height 12
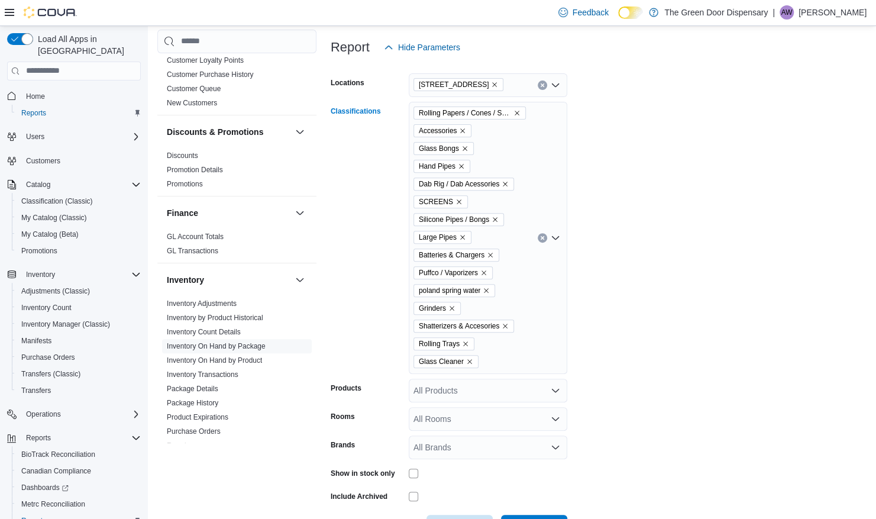
scroll to position [204, 0]
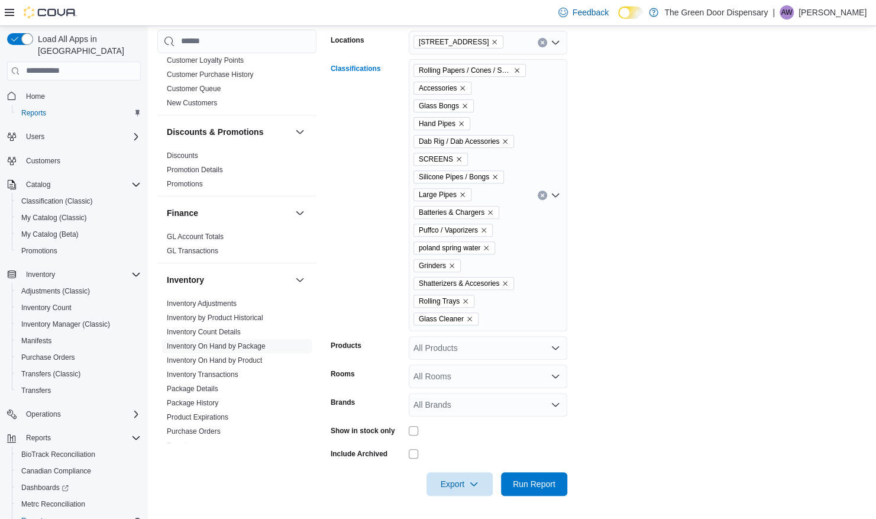
click at [496, 327] on div "Rolling Papers / Cones / Screens Accessories Glass Bongs Hand Pipes Dab Rig / D…" at bounding box center [488, 195] width 159 height 272
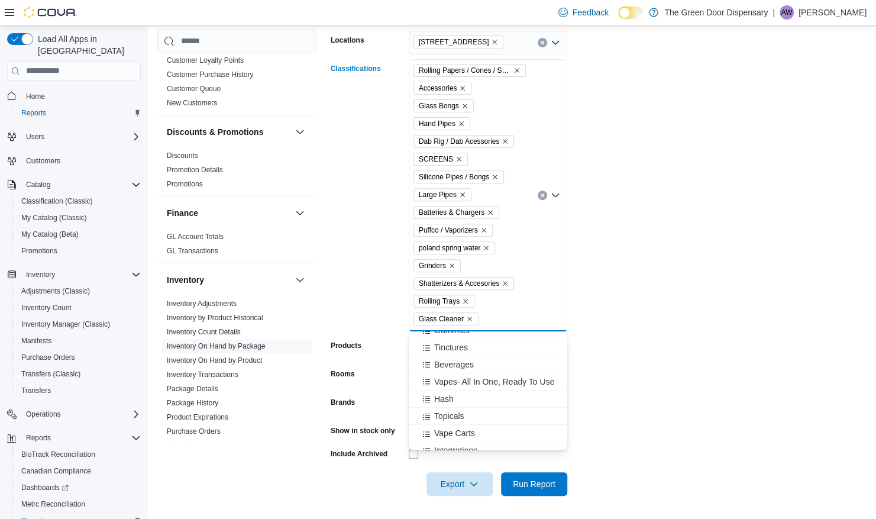
scroll to position [105, 0]
click at [500, 303] on div "Rolling Papers / Cones / Screens Accessories Glass Bongs Hand Pipes Dab Rig / D…" at bounding box center [488, 195] width 159 height 272
click at [506, 308] on div "Rolling Papers / Cones / Screens Accessories Glass Bongs Hand Pipes Dab Rig / D…" at bounding box center [488, 195] width 159 height 272
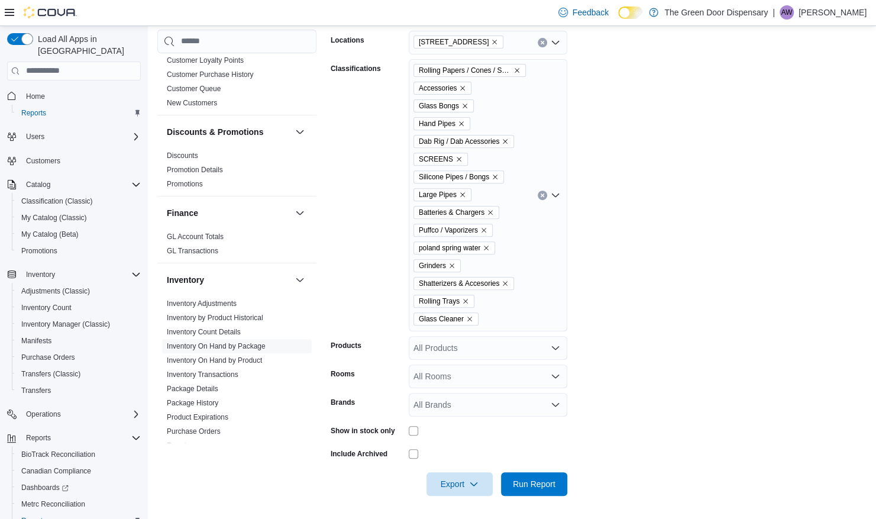
click at [601, 309] on form "Locations 3748 State Hwy 37 Classifications Rolling Papers / Cones / Screens Ac…" at bounding box center [599, 256] width 536 height 479
click at [498, 376] on div "All Rooms" at bounding box center [488, 376] width 159 height 24
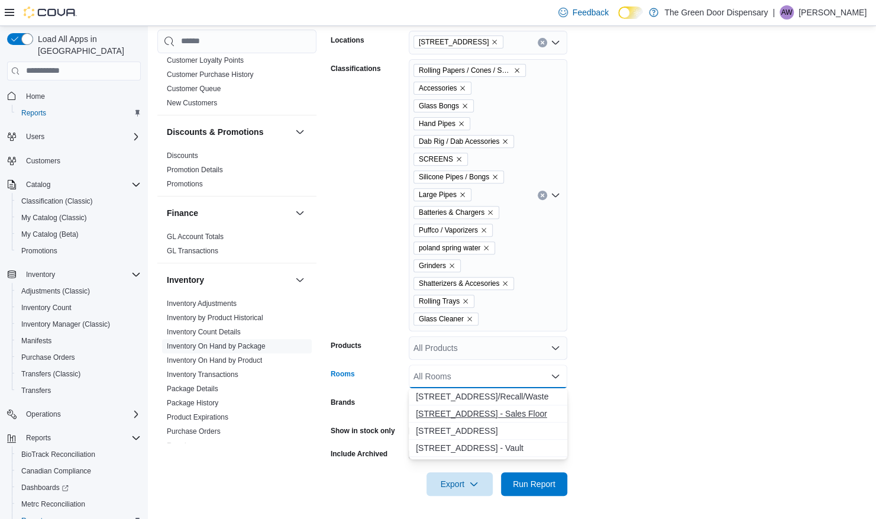
click at [501, 410] on span "3748 State Hwy 37 - Sales Floor" at bounding box center [488, 414] width 144 height 12
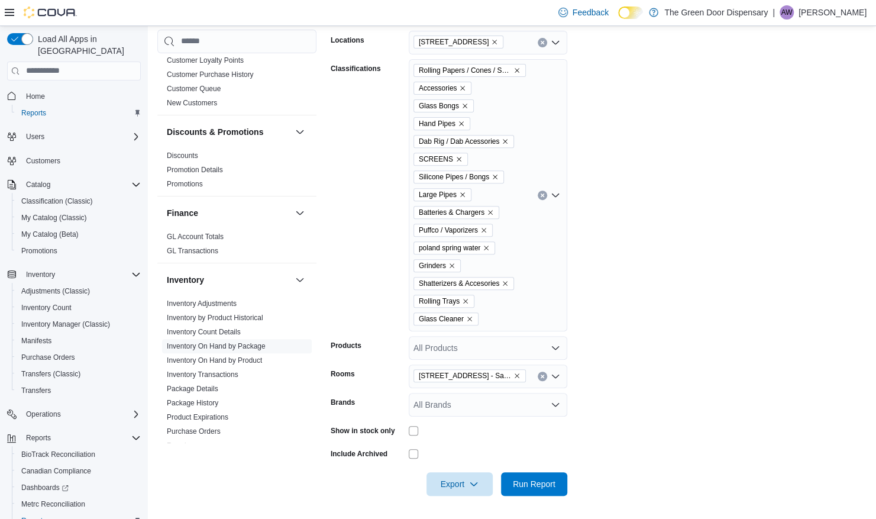
click at [611, 354] on form "Locations 3748 State Hwy 37 Classifications Rolling Papers / Cones / Screens Ac…" at bounding box center [599, 256] width 536 height 479
click at [534, 477] on span "Run Report" at bounding box center [534, 483] width 52 height 24
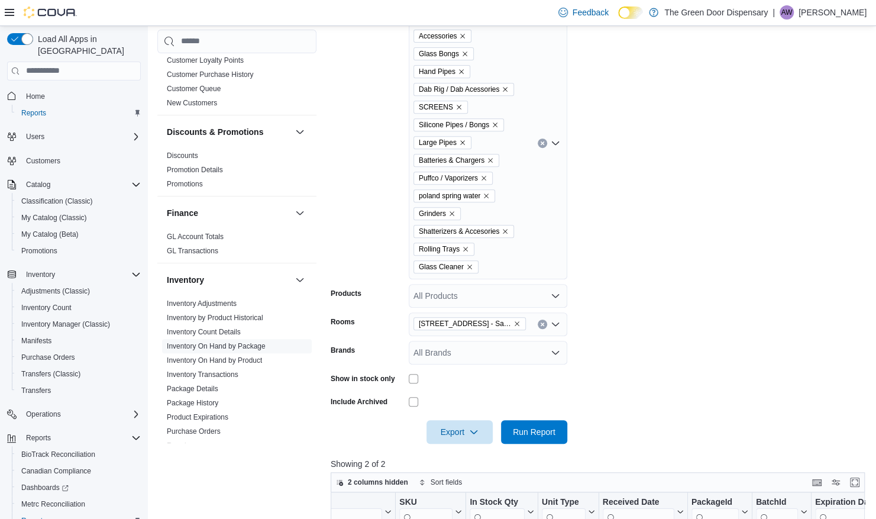
scroll to position [251, 0]
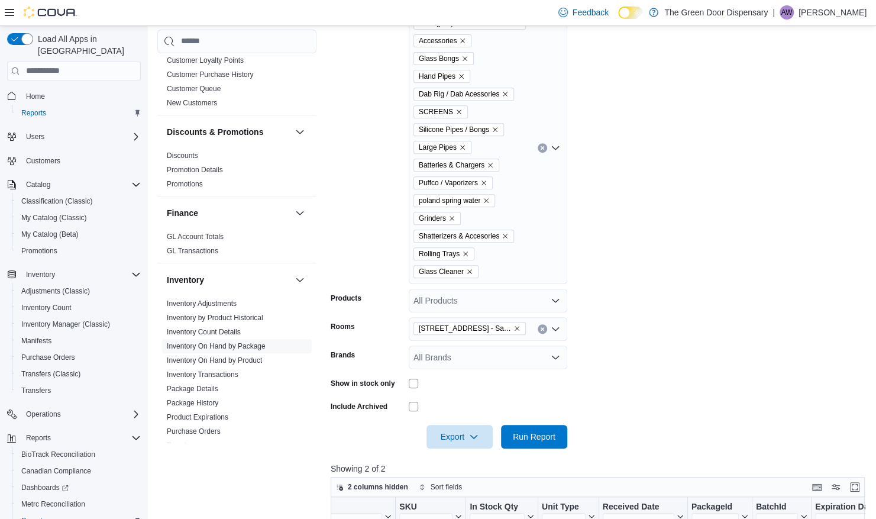
click at [508, 234] on icon "Remove Shatterizers & Accesories from selection in this group" at bounding box center [505, 235] width 7 height 7
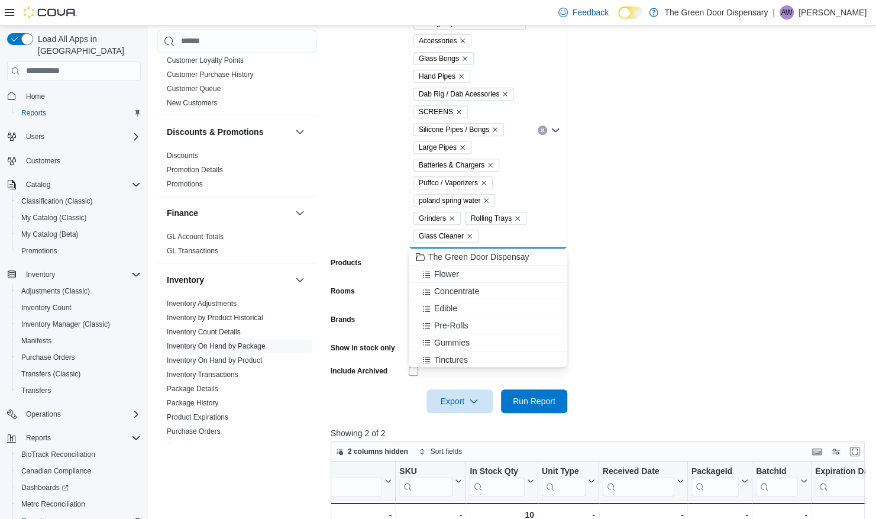
click at [603, 234] on form "Locations 3748 State Hwy 37 Classifications Rolling Papers / Cones / Screens Ac…" at bounding box center [601, 191] width 540 height 444
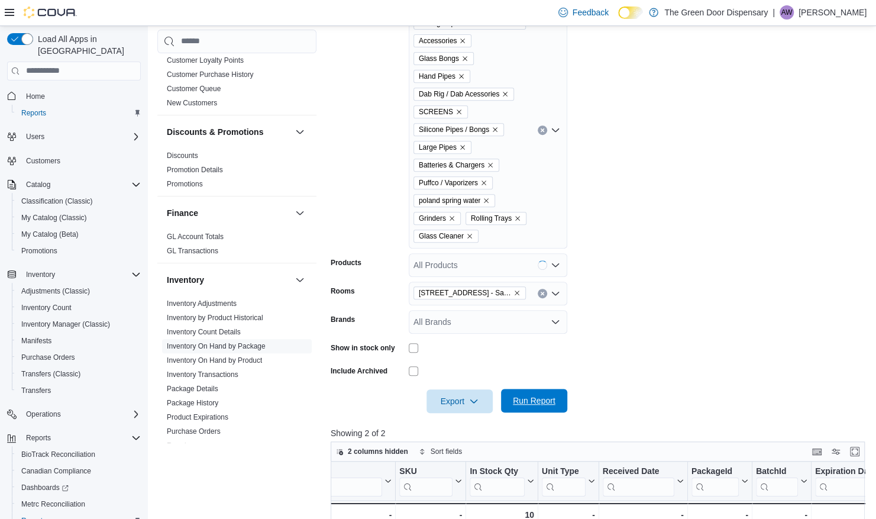
click at [540, 395] on span "Run Report" at bounding box center [534, 401] width 43 height 12
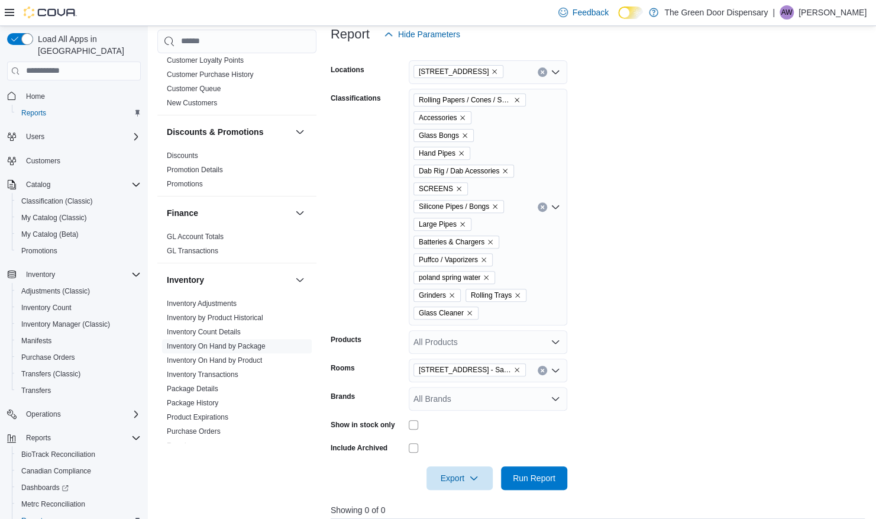
scroll to position [173, 0]
click at [537, 344] on div "All Products" at bounding box center [488, 343] width 159 height 24
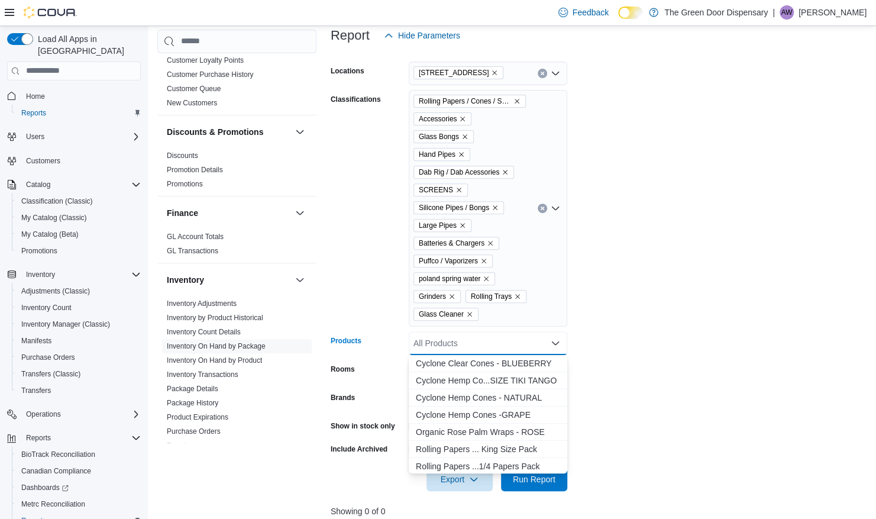
click at [614, 319] on form "Locations 3748 State Hwy 37 Classifications Rolling Papers / Cones / Screens Ac…" at bounding box center [601, 269] width 540 height 444
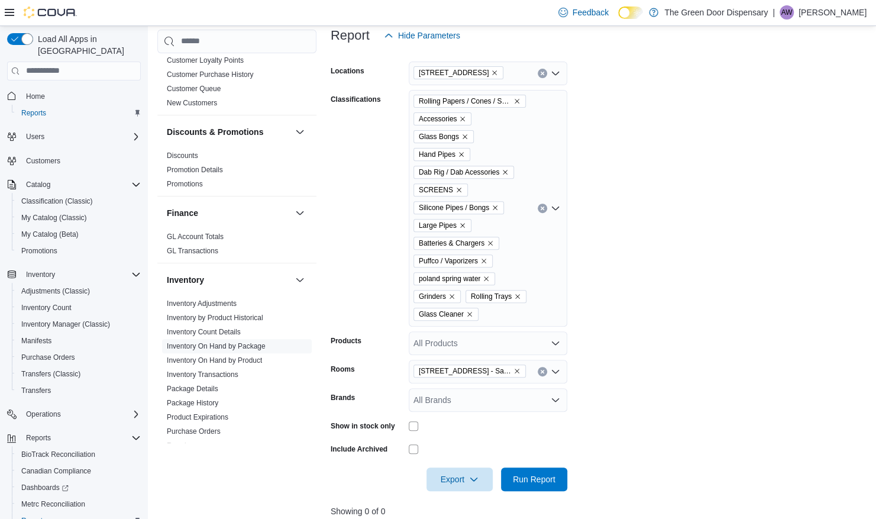
click at [543, 318] on div "Rolling Papers / Cones / Screens Accessories Glass Bongs Hand Pipes Dab Rig / D…" at bounding box center [488, 208] width 159 height 237
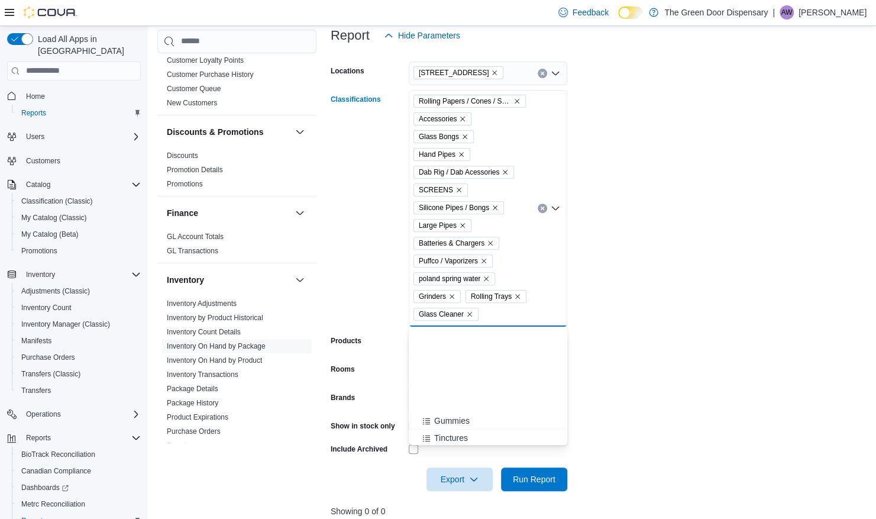
scroll to position [122, 0]
click at [504, 421] on span "Shatterizers & Accesories" at bounding box center [481, 419] width 95 height 12
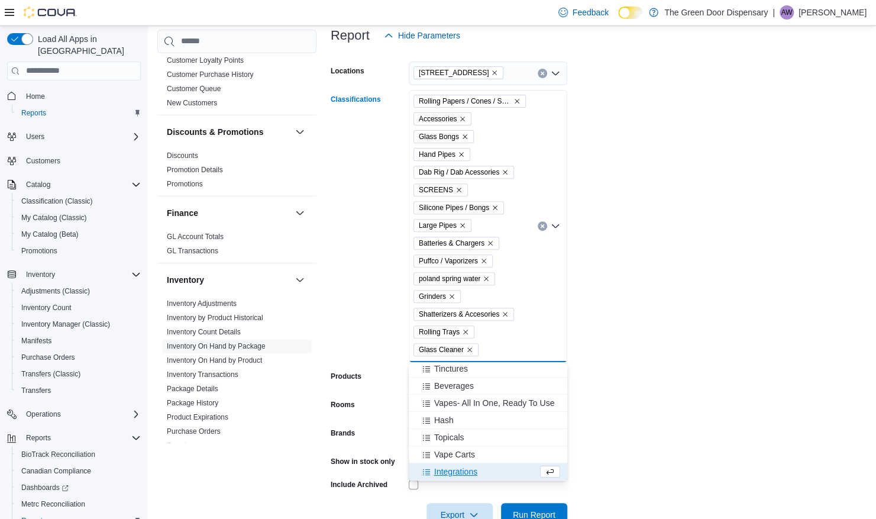
scroll to position [105, 0]
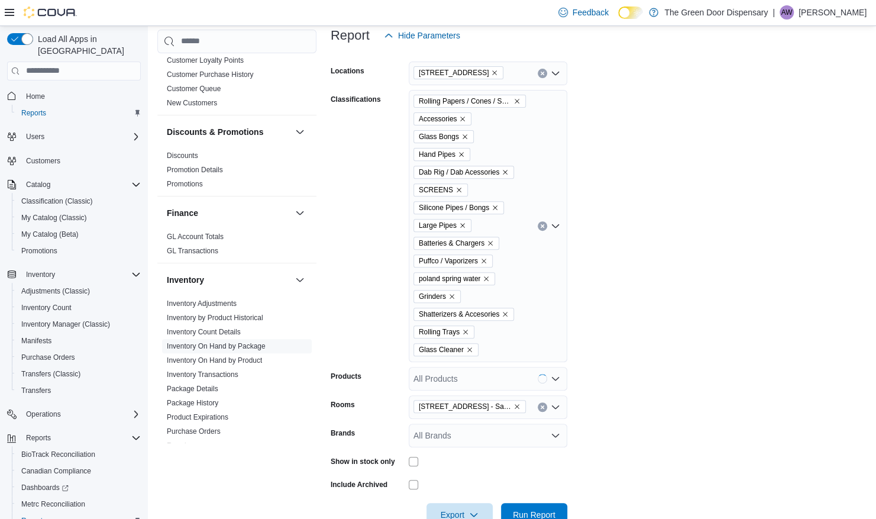
click at [615, 357] on form "Locations 3748 State Hwy 37 Classifications Rolling Papers / Cones / Screens Ac…" at bounding box center [601, 286] width 540 height 479
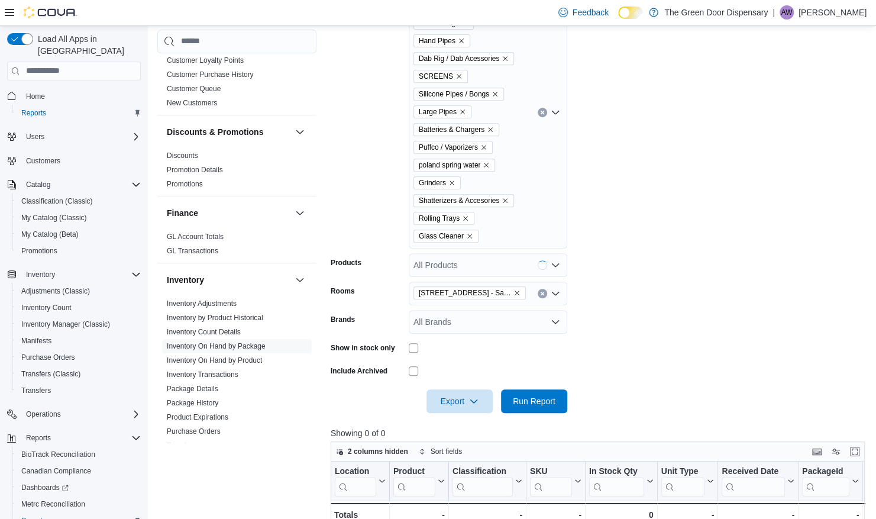
scroll to position [288, 0]
click at [551, 407] on span "Run Report" at bounding box center [534, 399] width 52 height 24
